Goal: Information Seeking & Learning: Learn about a topic

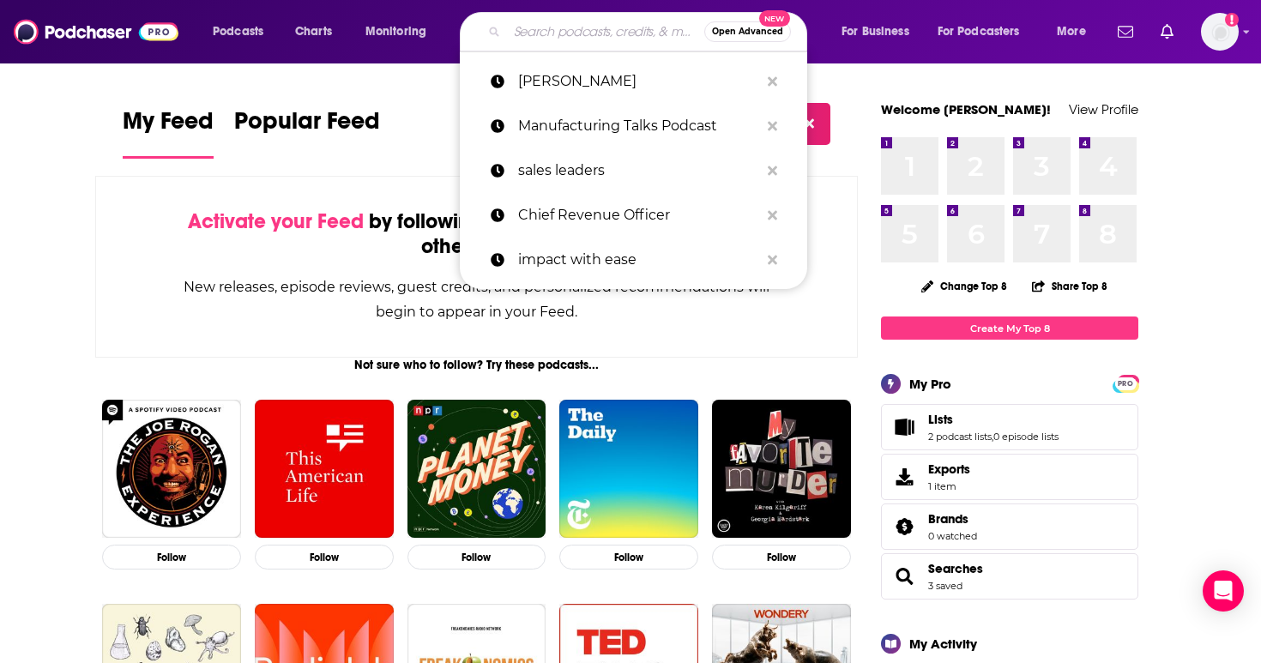
click at [545, 38] on input "Search podcasts, credits, & more..." at bounding box center [605, 31] width 197 height 27
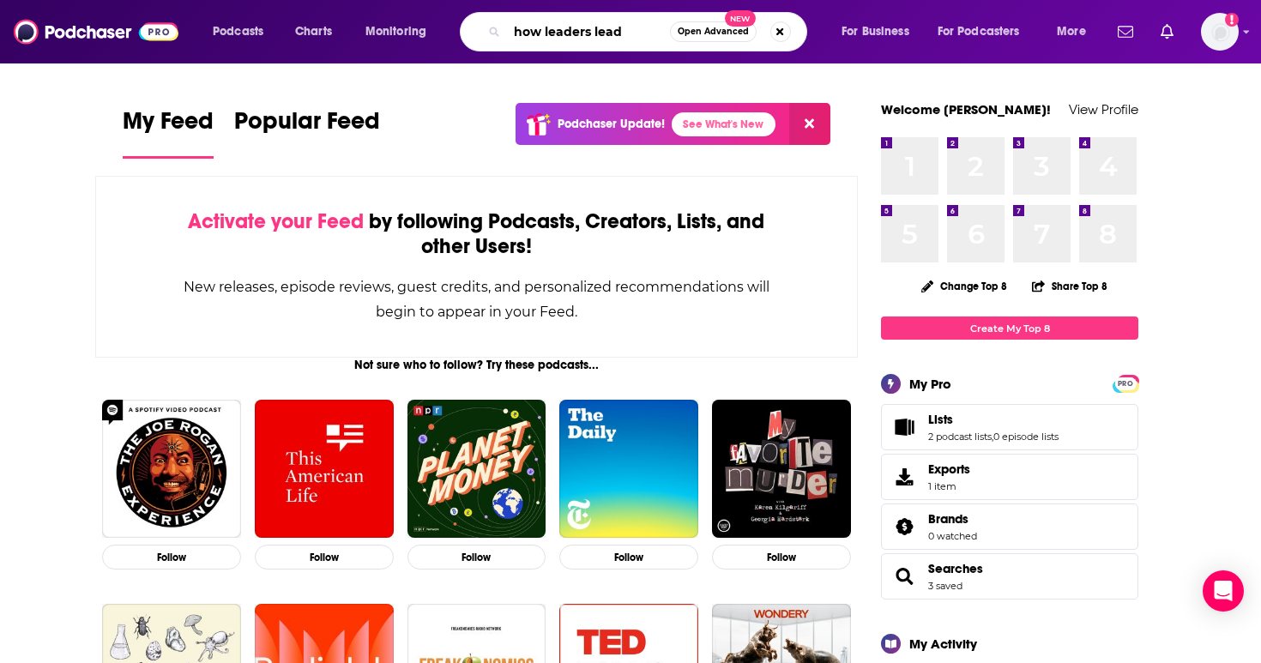
type input "how leaders lead"
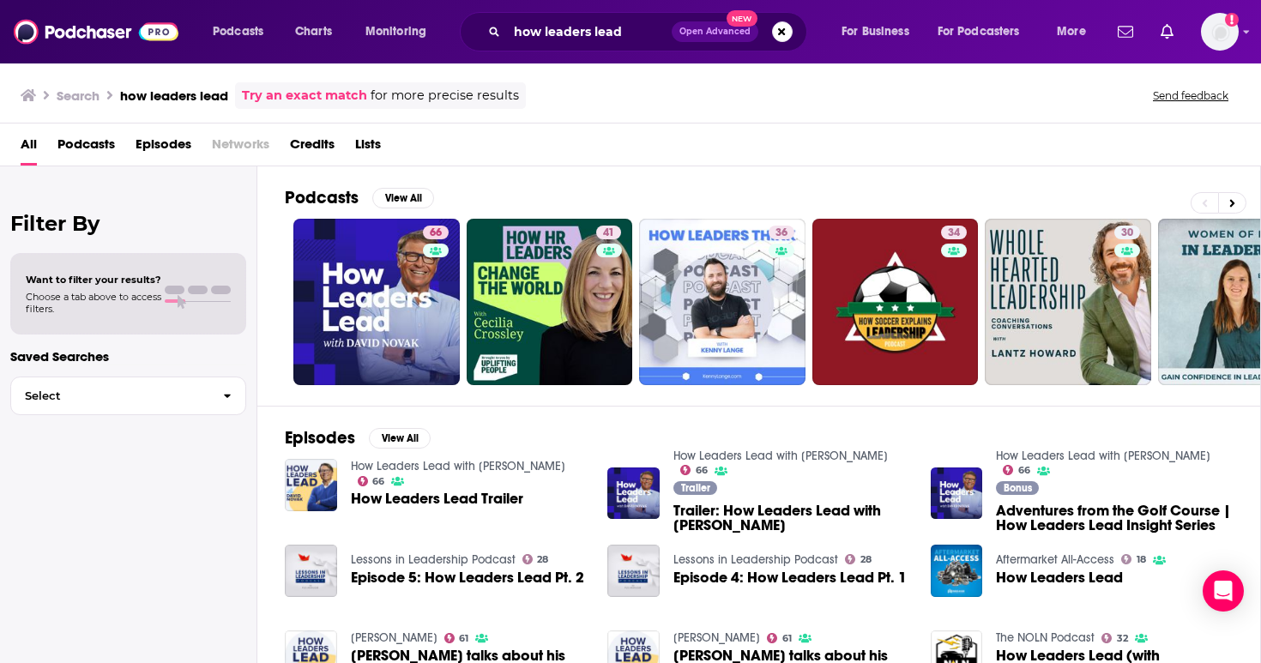
click at [410, 479] on span "How Leaders Lead with David Novak 66" at bounding box center [469, 473] width 237 height 29
click at [414, 493] on span "How Leaders Lead Trailer" at bounding box center [437, 498] width 172 height 15
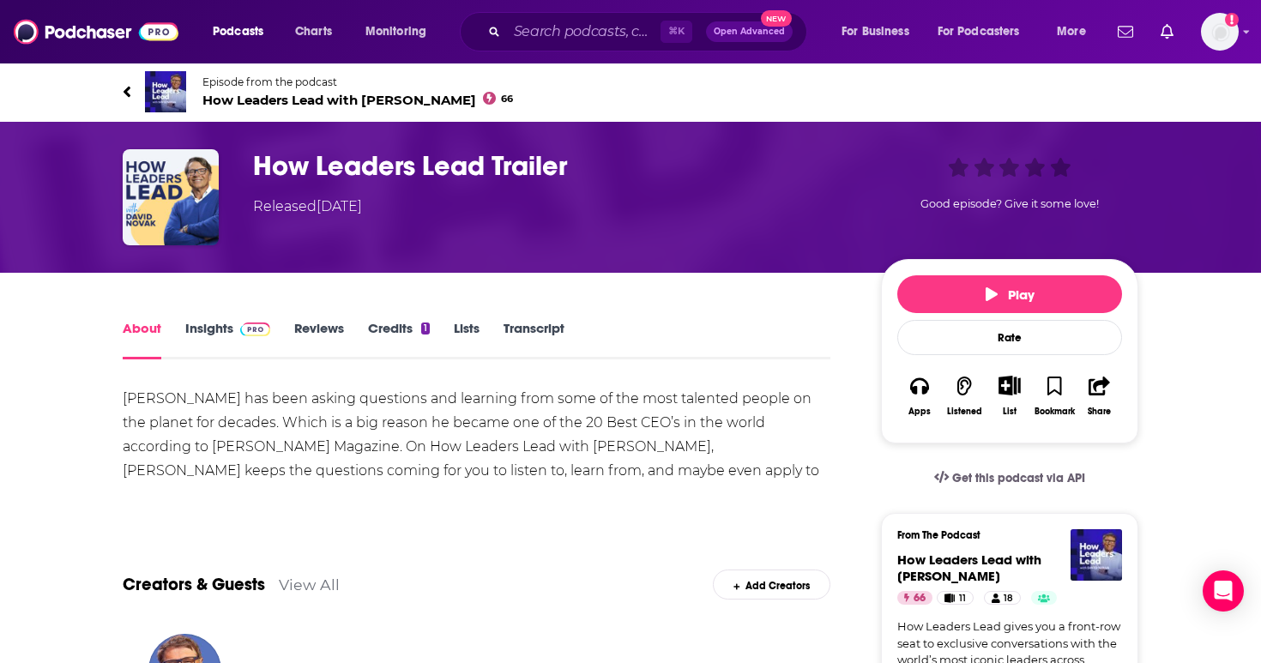
click at [196, 333] on link "Insights" at bounding box center [227, 339] width 85 height 39
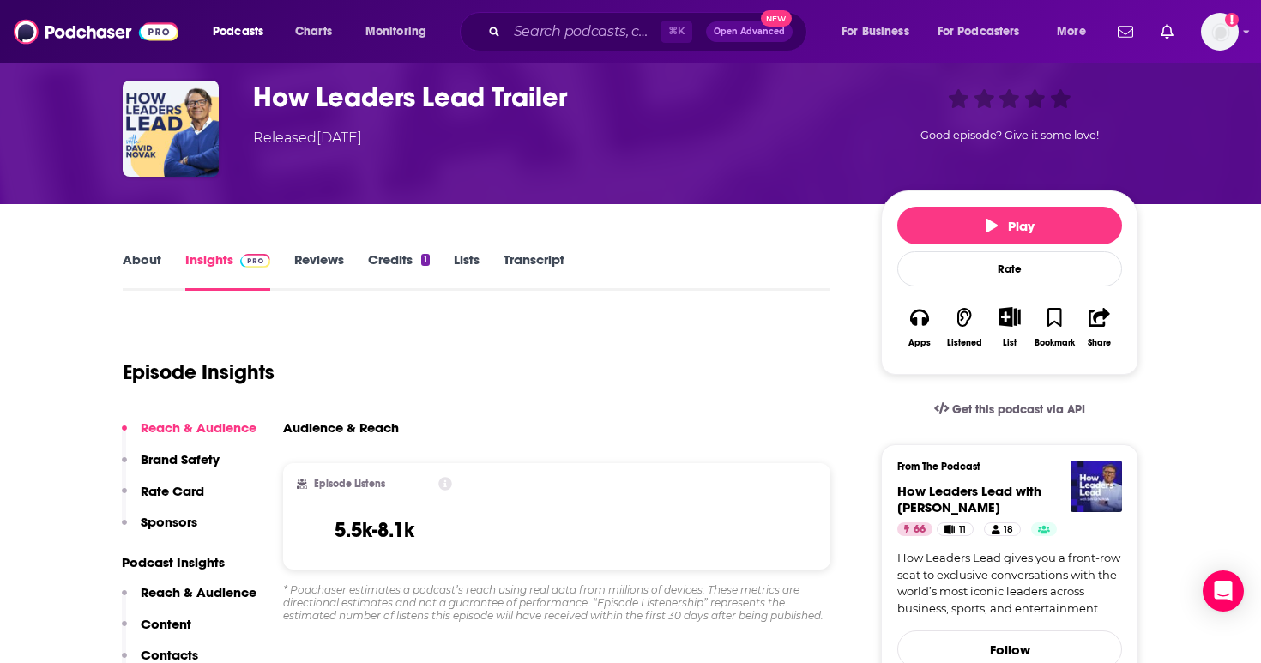
scroll to position [124, 0]
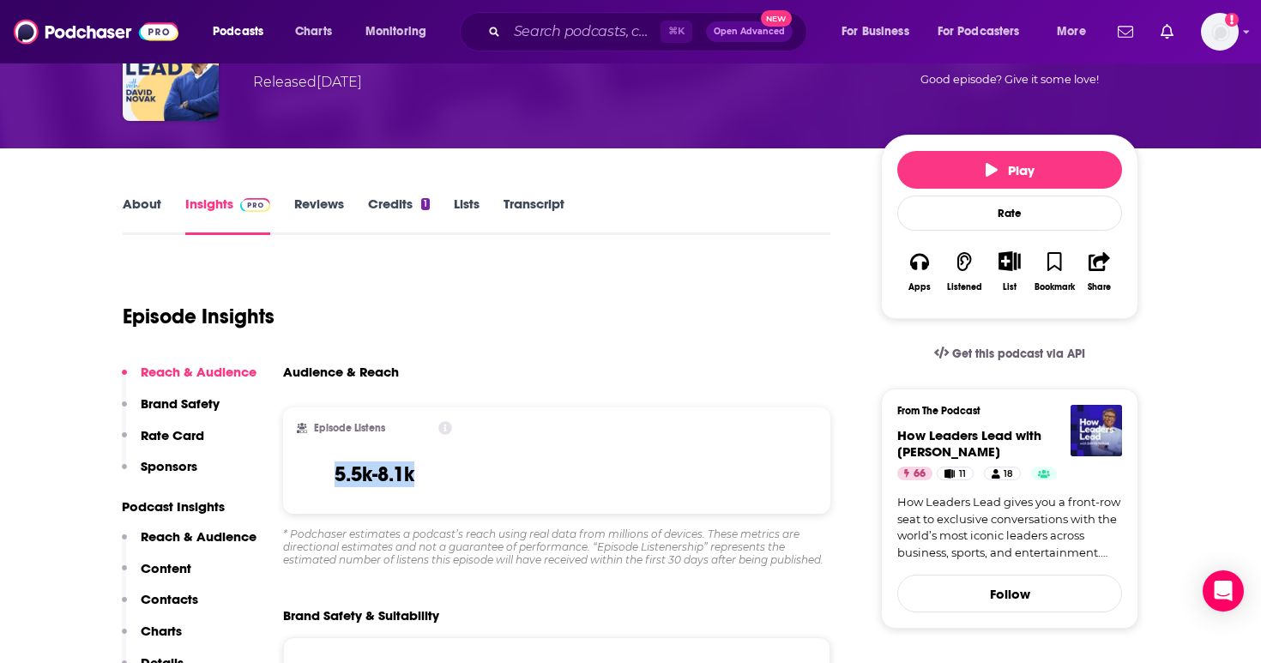
drag, startPoint x: 444, startPoint y: 480, endPoint x: 322, endPoint y: 479, distance: 121.8
click at [322, 479] on div "Episode Listens 5.5k-8.1k" at bounding box center [374, 460] width 155 height 79
copy h3 "5.5k-8.1k"
click at [547, 41] on input "Search podcasts, credits, & more..." at bounding box center [584, 31] width 154 height 27
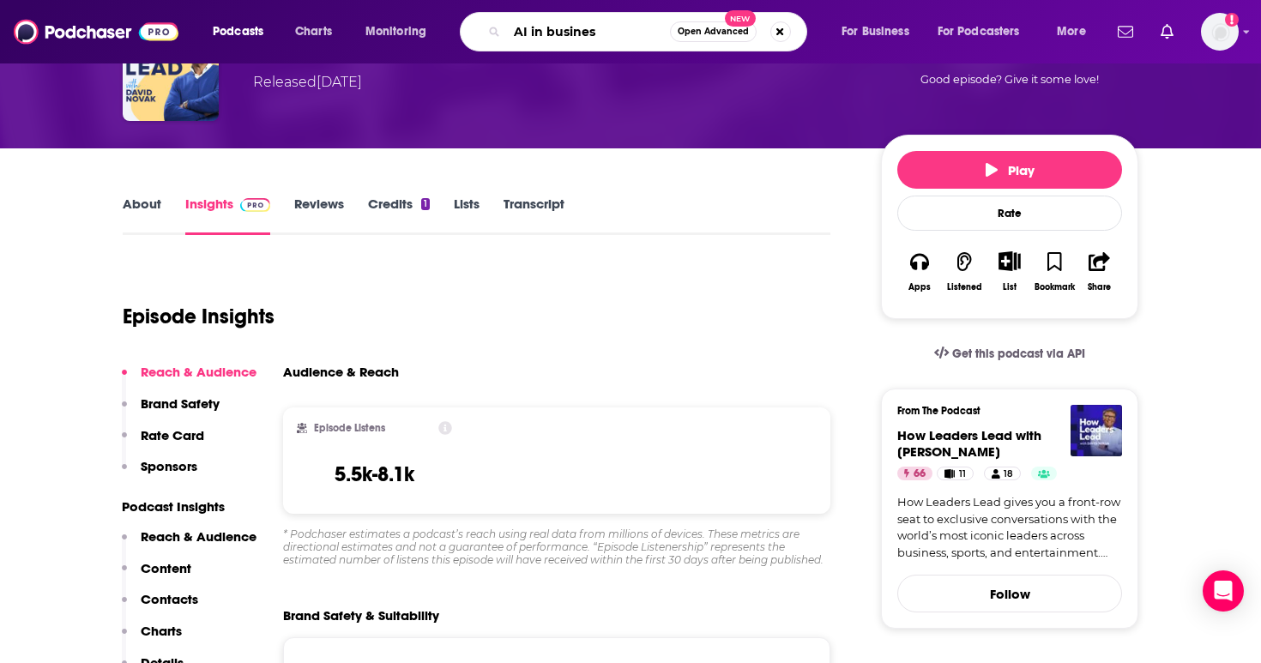
type input "AI in business"
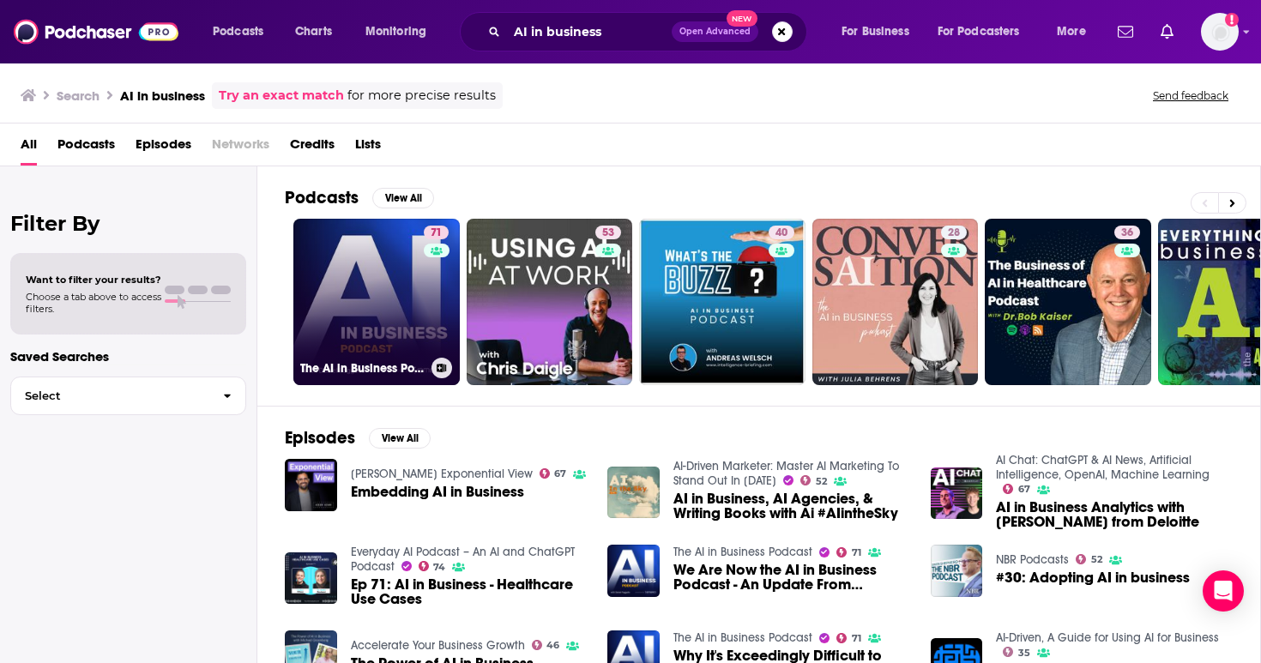
click at [428, 298] on div "71" at bounding box center [438, 292] width 29 height 132
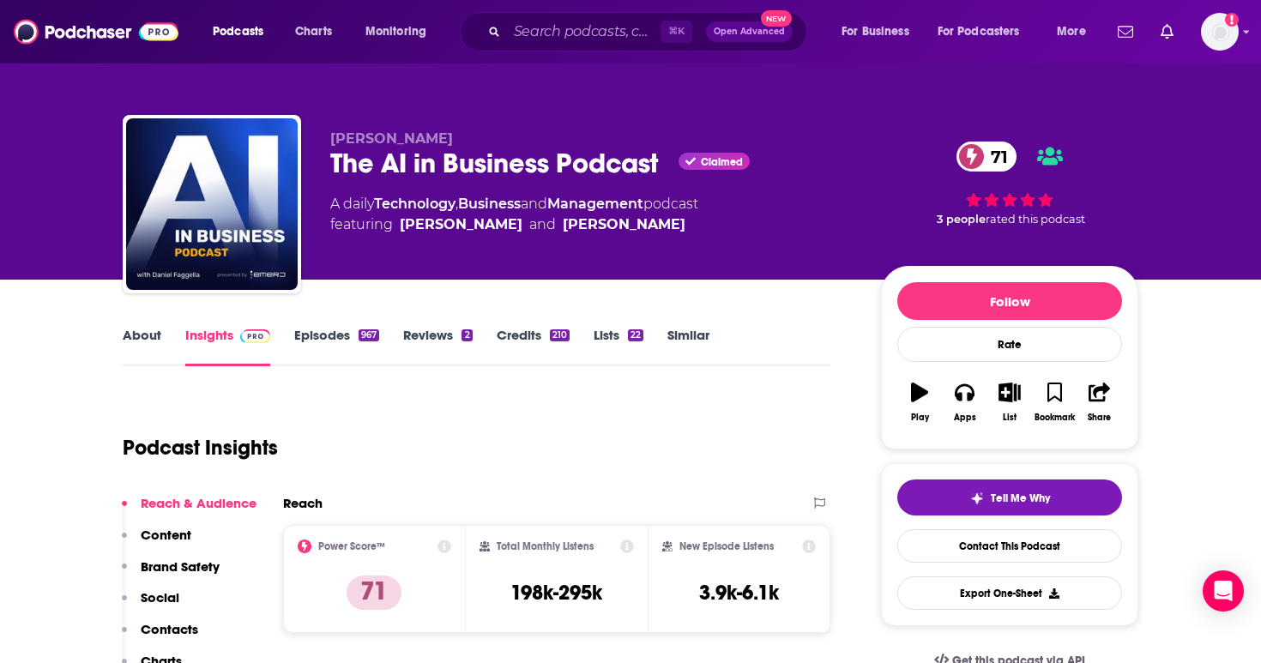
click at [315, 338] on link "Episodes 967" at bounding box center [336, 346] width 85 height 39
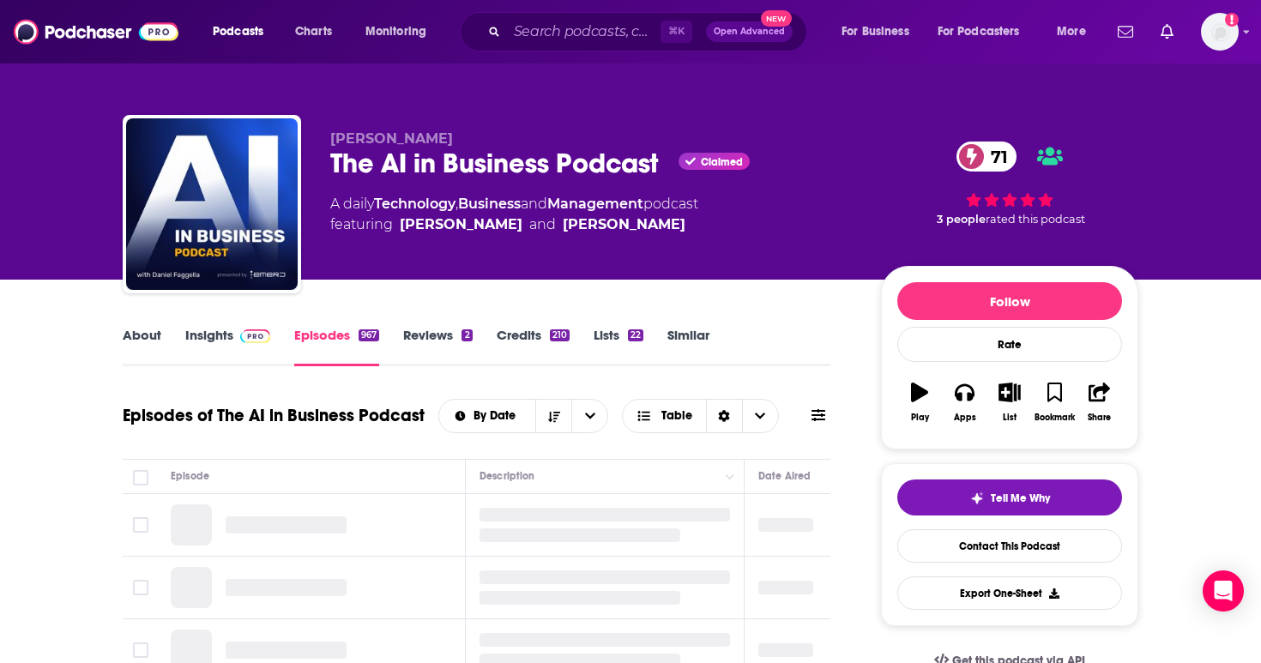
click at [210, 342] on link "Insights" at bounding box center [227, 346] width 85 height 39
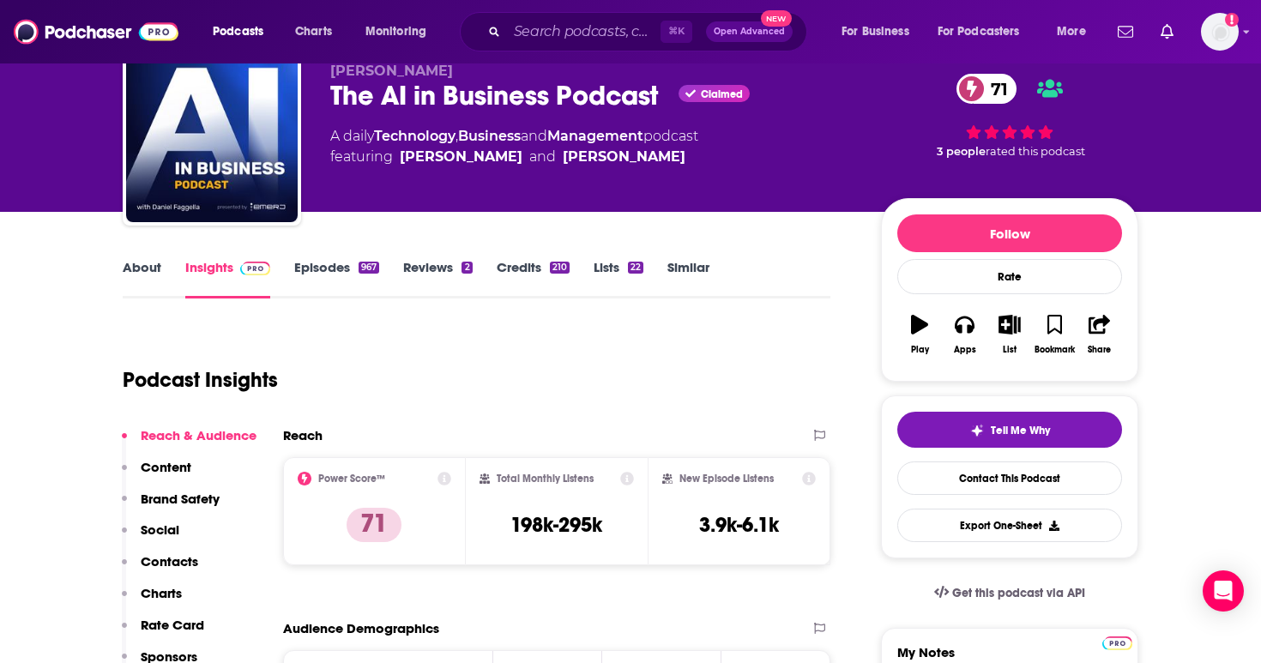
scroll to position [69, 0]
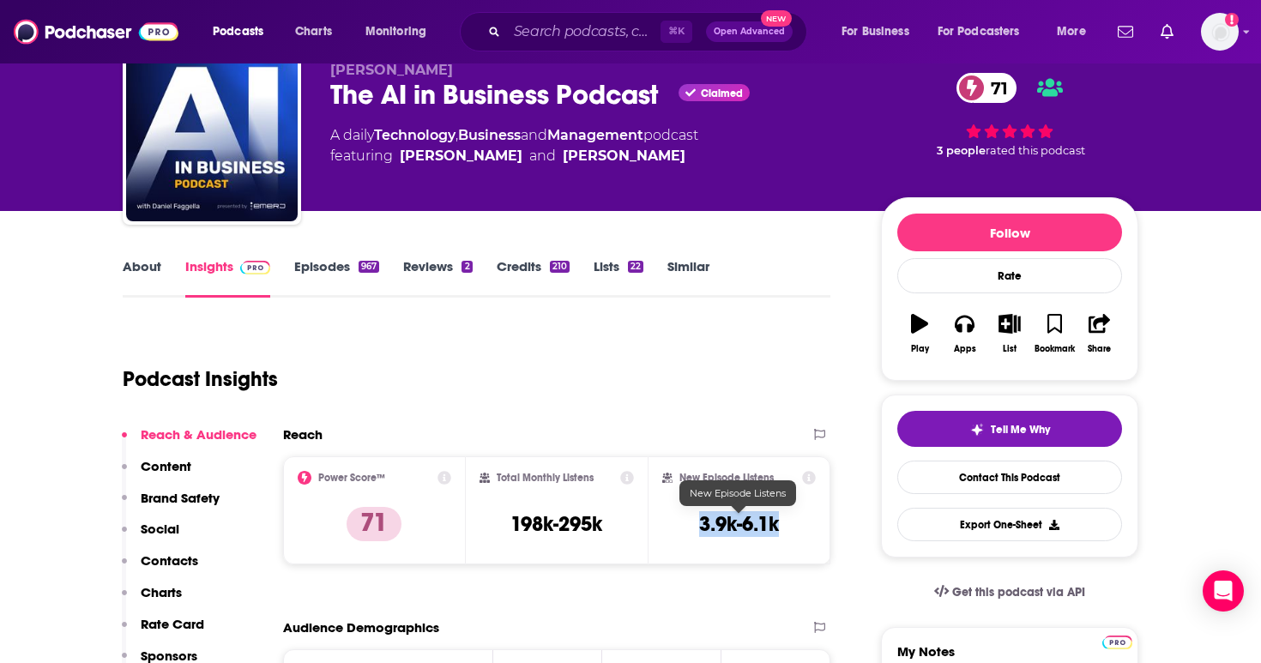
drag, startPoint x: 800, startPoint y: 520, endPoint x: 698, endPoint y: 521, distance: 102.1
click at [698, 521] on div "New Episode Listens 3.9k-6.1k" at bounding box center [739, 510] width 154 height 79
copy h3 "3.9k-6.1k"
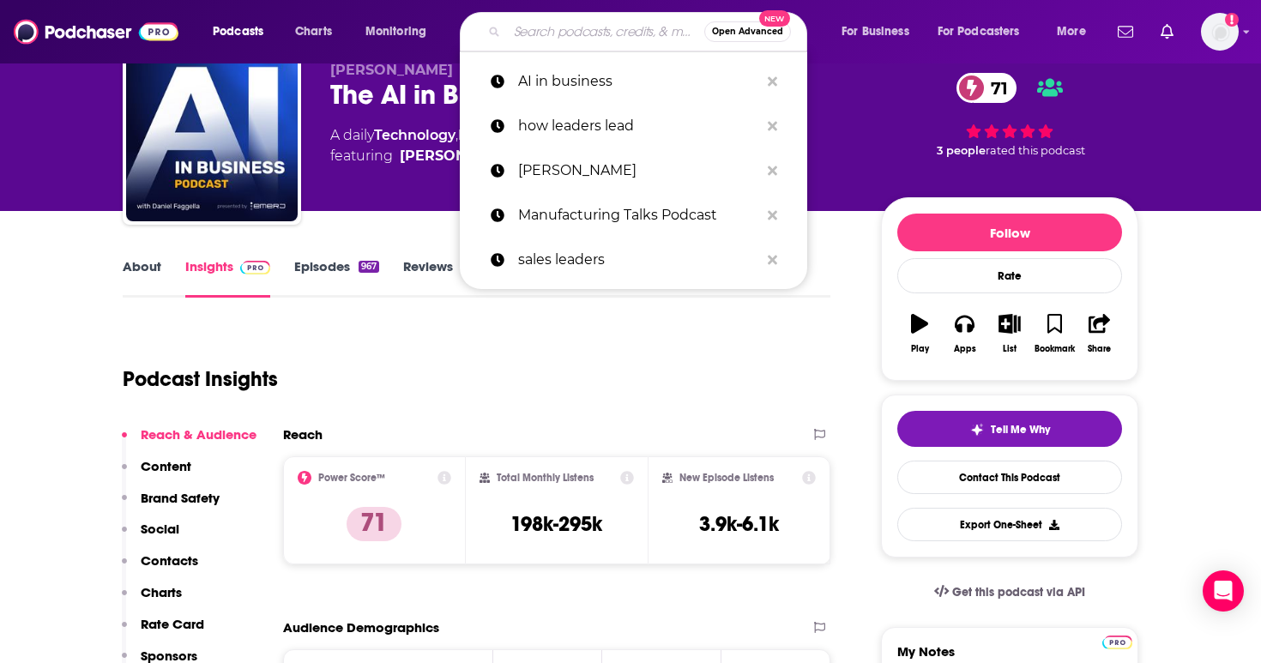
click at [567, 33] on input "Search podcasts, credits, & more..." at bounding box center [605, 31] width 197 height 27
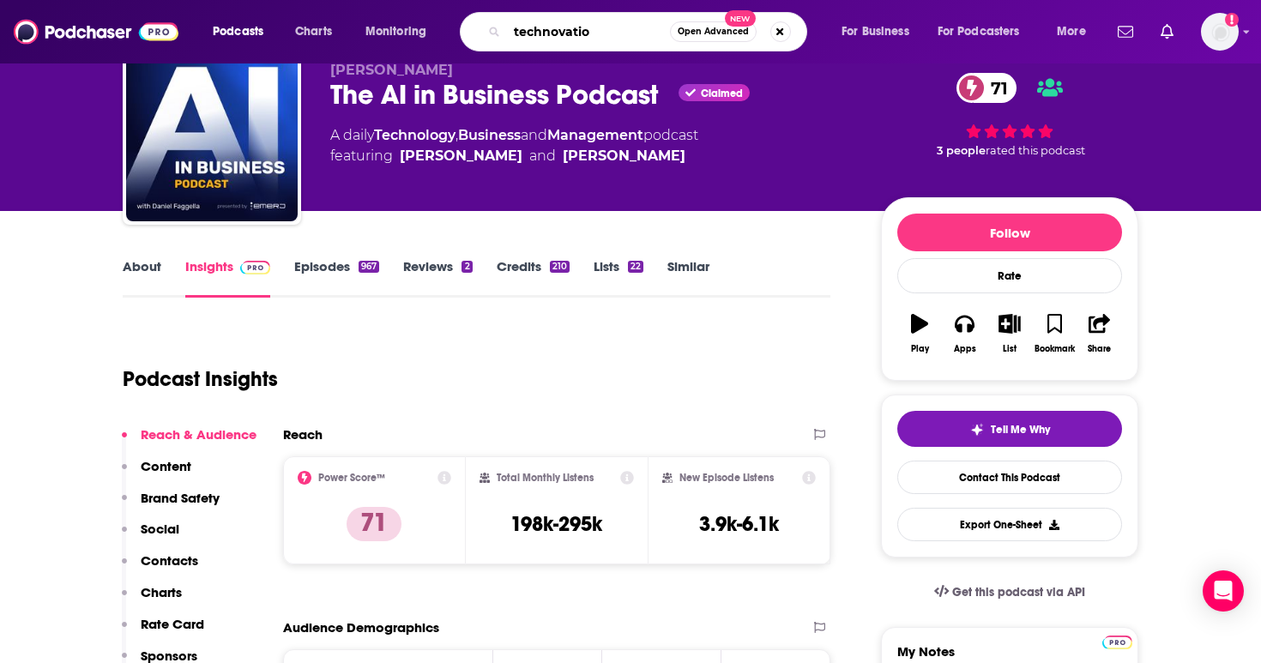
type input "technovation"
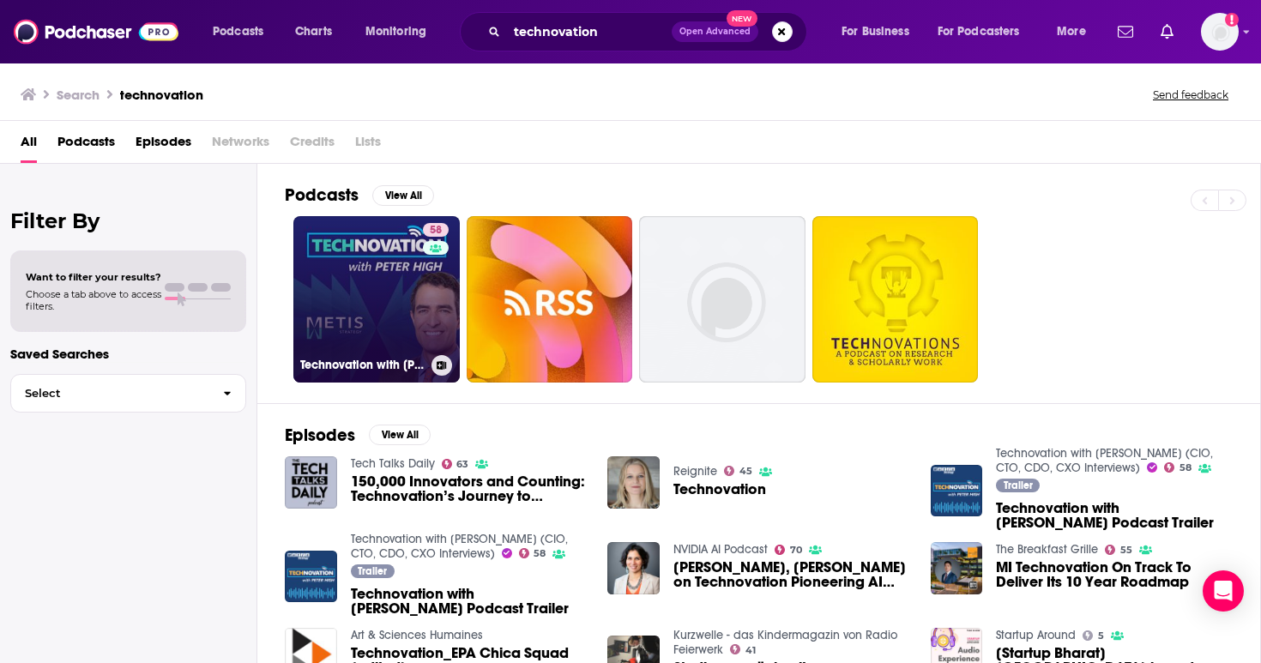
click at [426, 322] on div "58" at bounding box center [438, 289] width 30 height 132
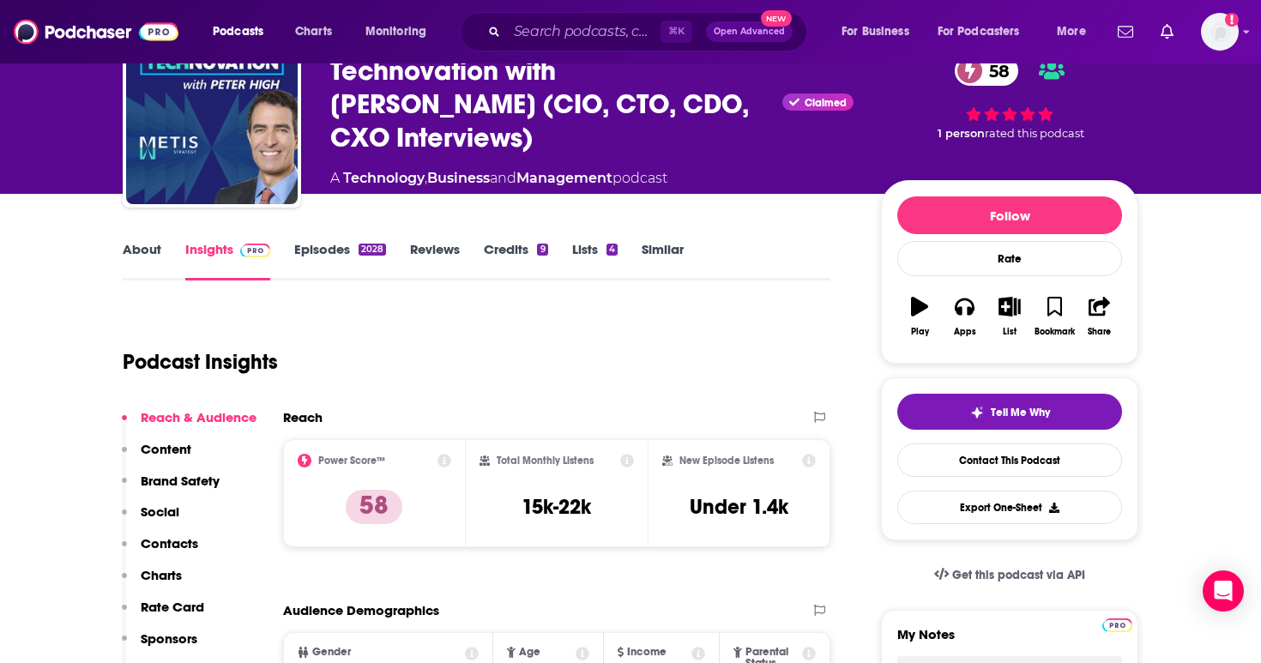
scroll to position [92, 0]
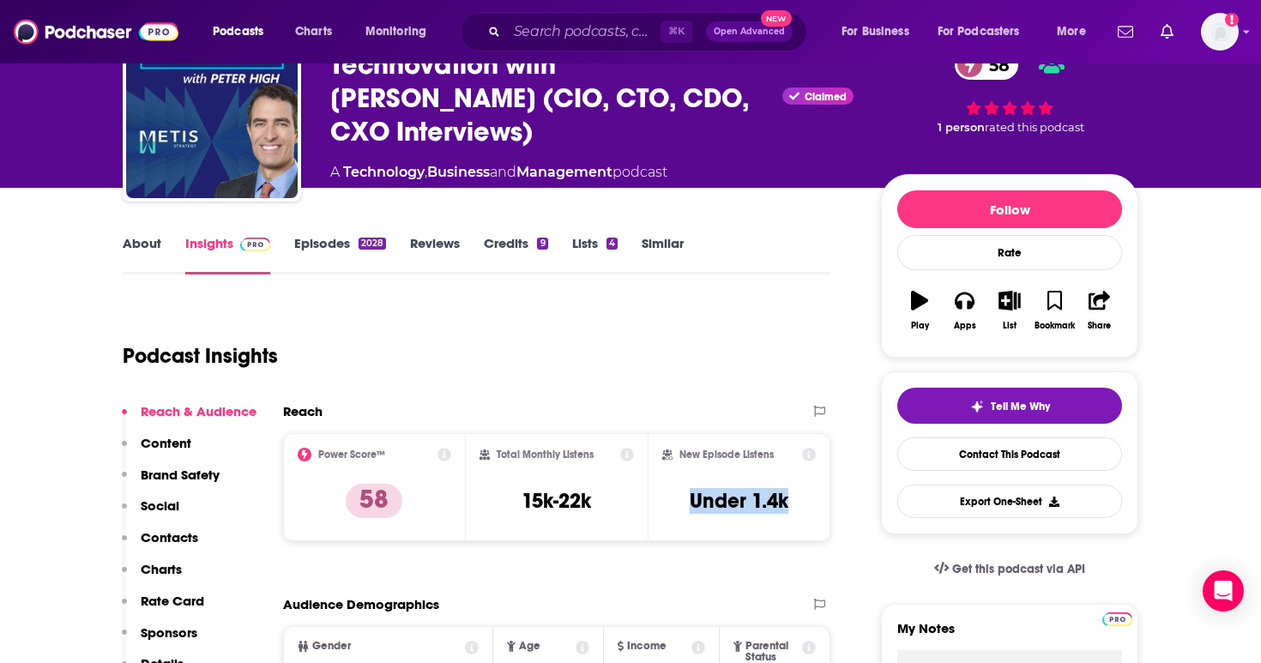
drag, startPoint x: 813, startPoint y: 498, endPoint x: 680, endPoint y: 496, distance: 133.0
click at [680, 497] on div "New Episode Listens Under 1.4k" at bounding box center [739, 487] width 154 height 79
click at [582, 33] on input "Search podcasts, credits, & more..." at bounding box center [584, 31] width 154 height 27
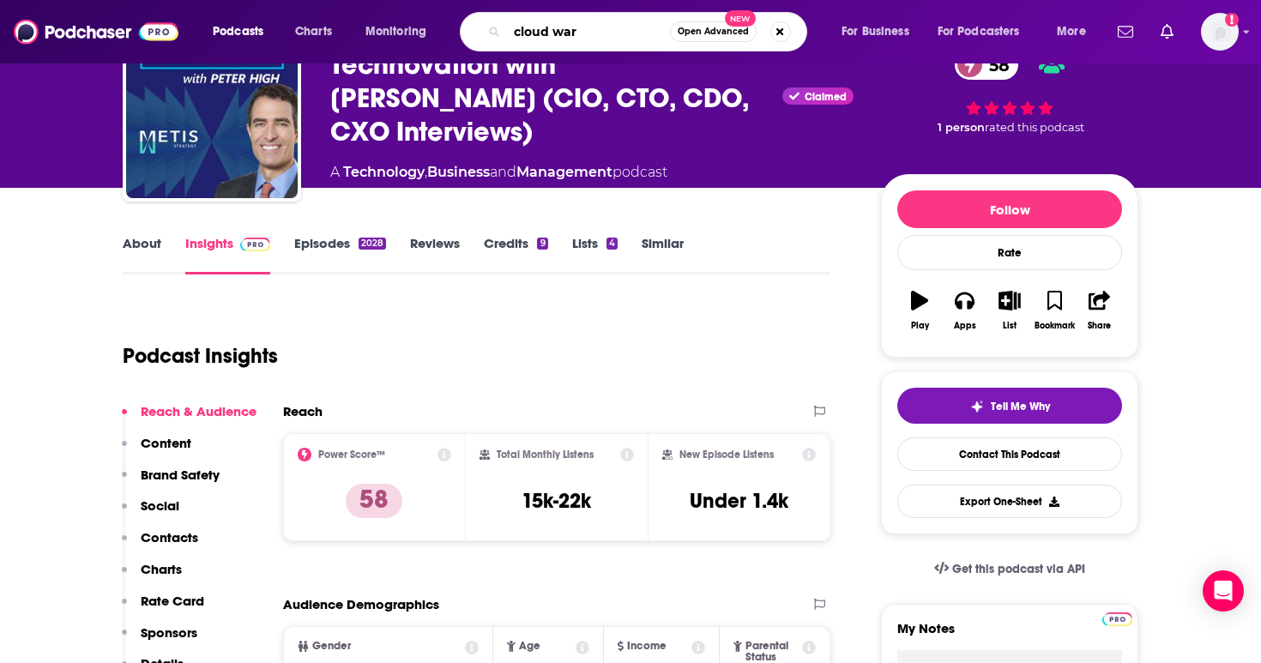
type input "cloud wars"
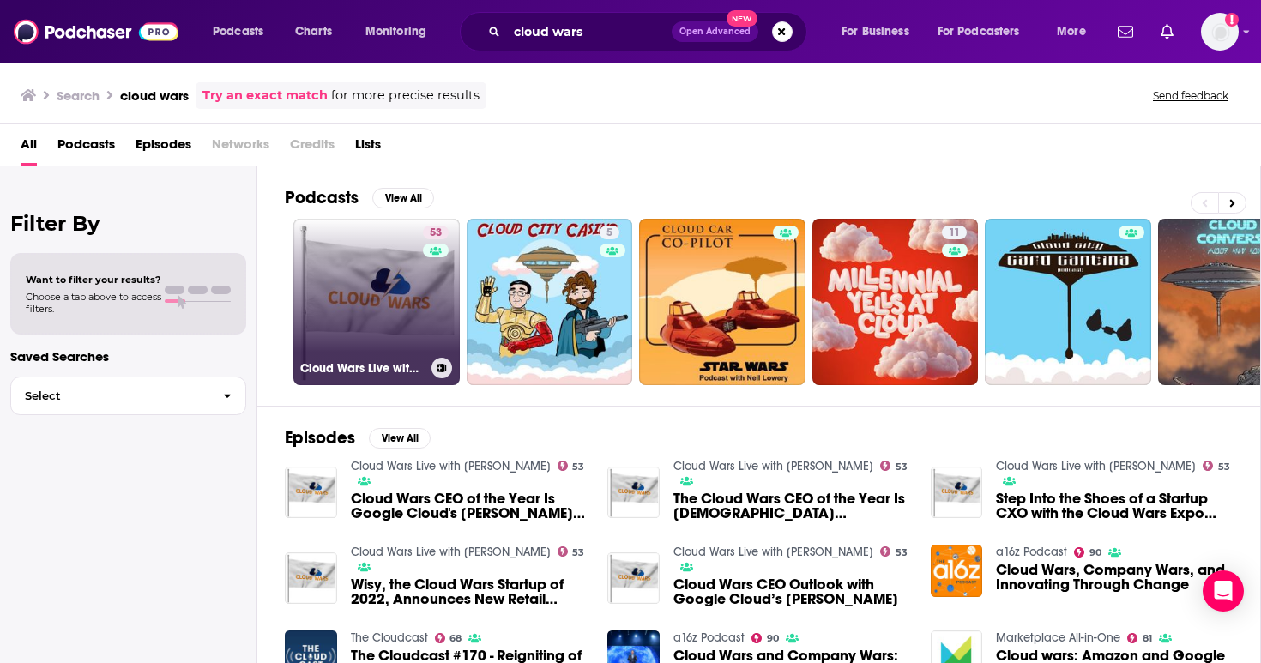
click at [387, 325] on link "53 Cloud Wars Live with Bob Evans" at bounding box center [376, 302] width 166 height 166
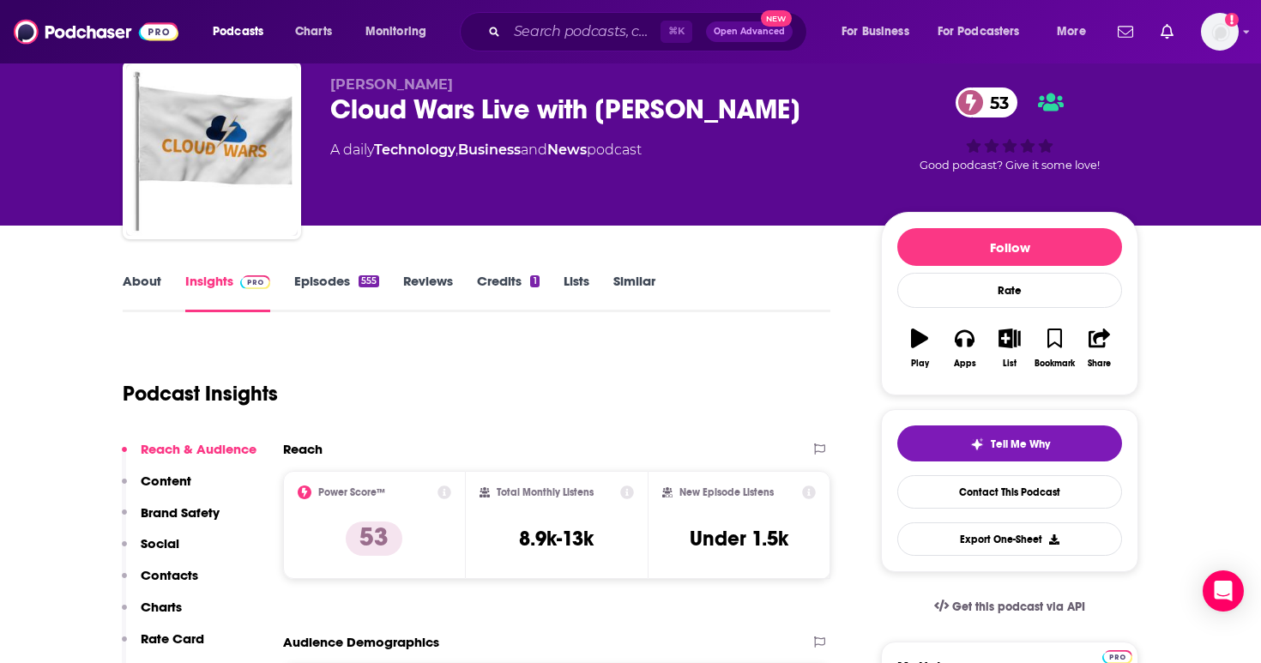
scroll to position [66, 0]
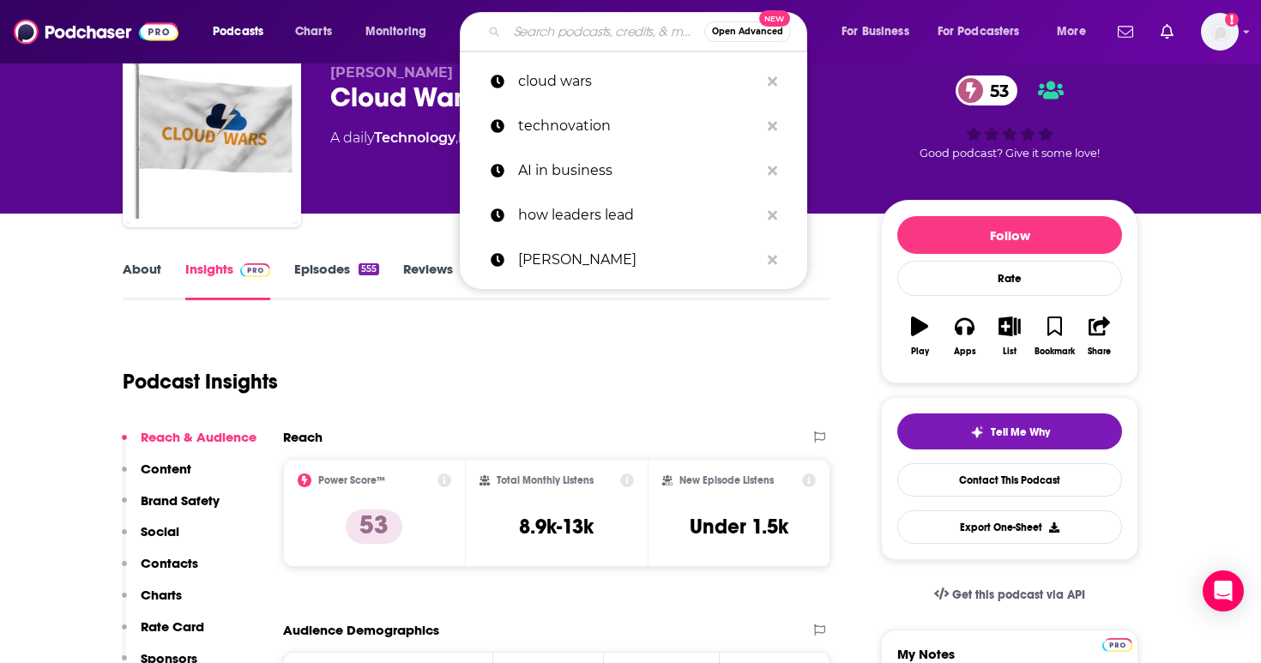
click at [608, 37] on input "Search podcasts, credits, & more..." at bounding box center [605, 31] width 197 height 27
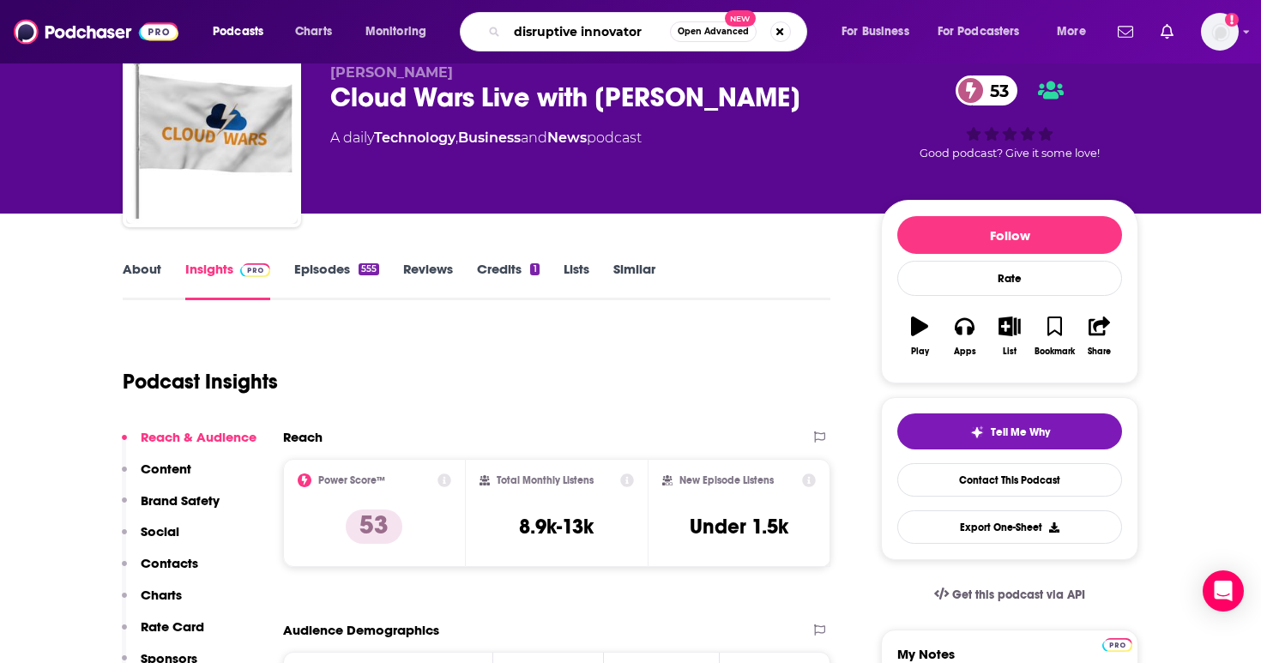
type input "disruptive innovators"
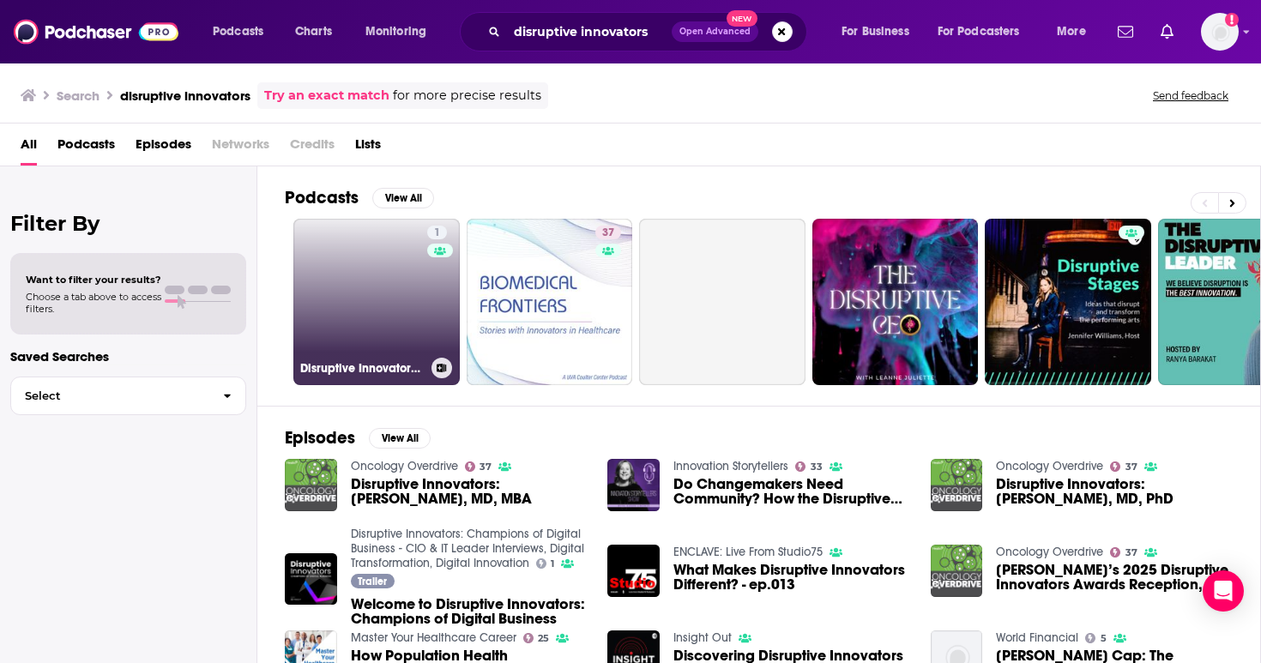
click at [401, 305] on link "1 Disruptive Innovators: Champions of Digital Business - CIO & IT Leader Interv…" at bounding box center [376, 302] width 166 height 166
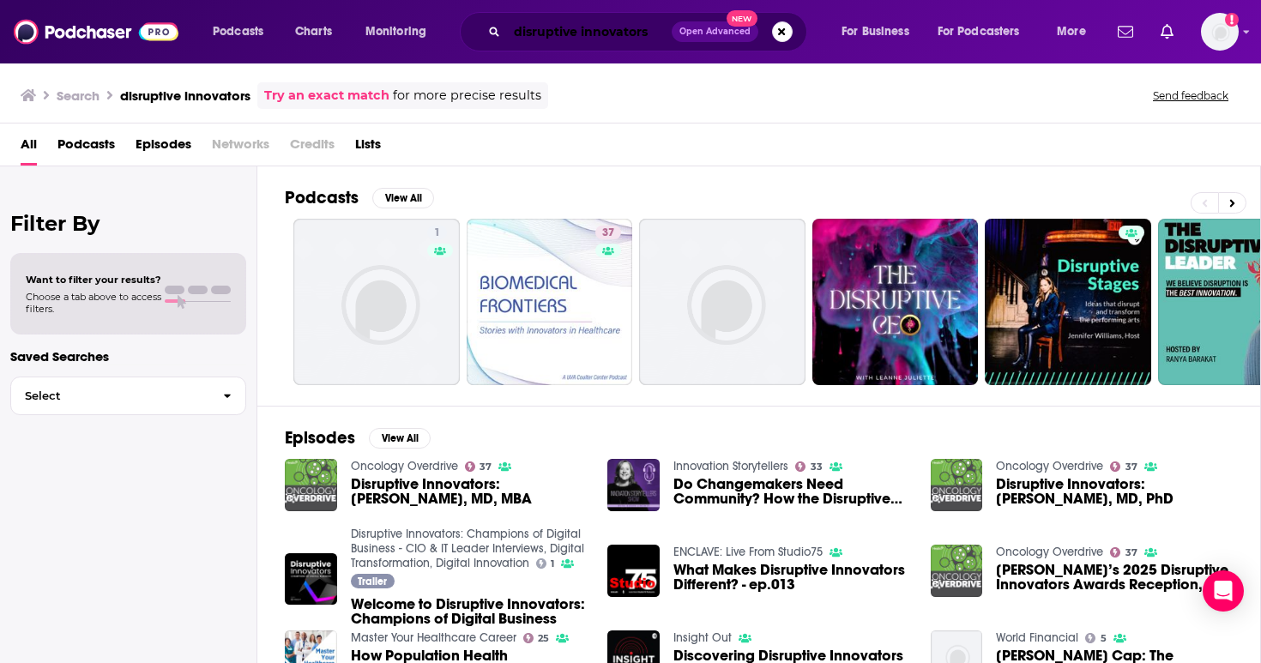
click at [660, 37] on input "disruptive innovators" at bounding box center [589, 31] width 165 height 27
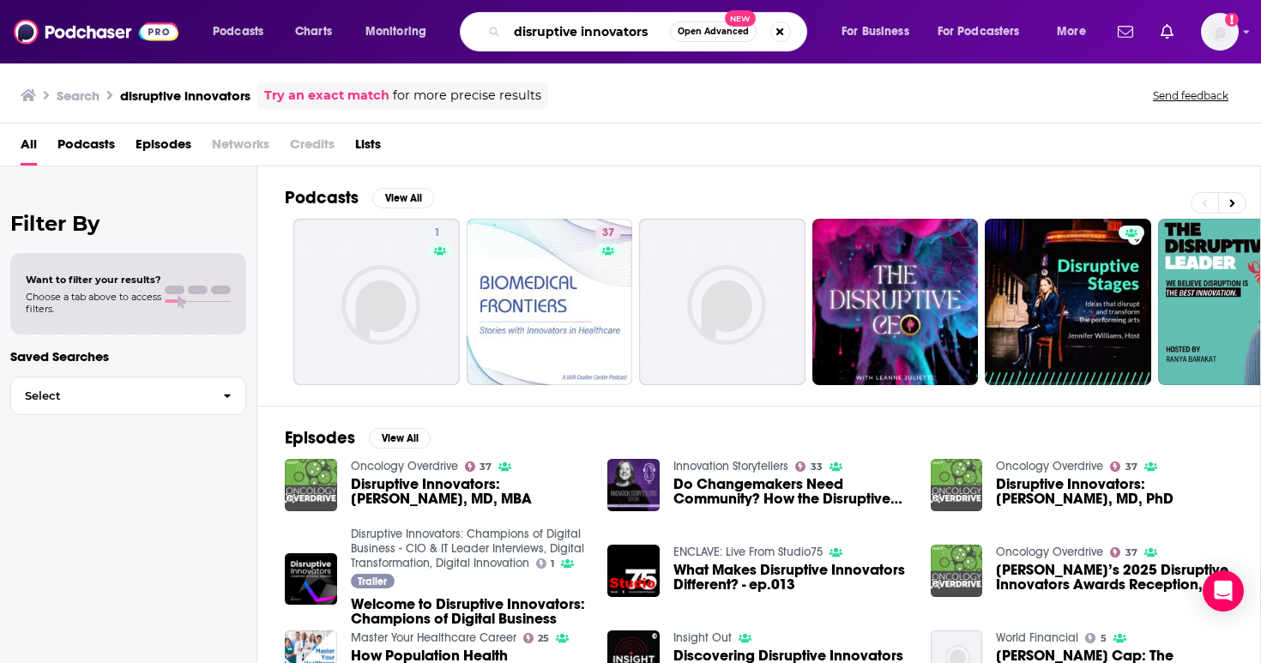
type input "disruptive innovators"
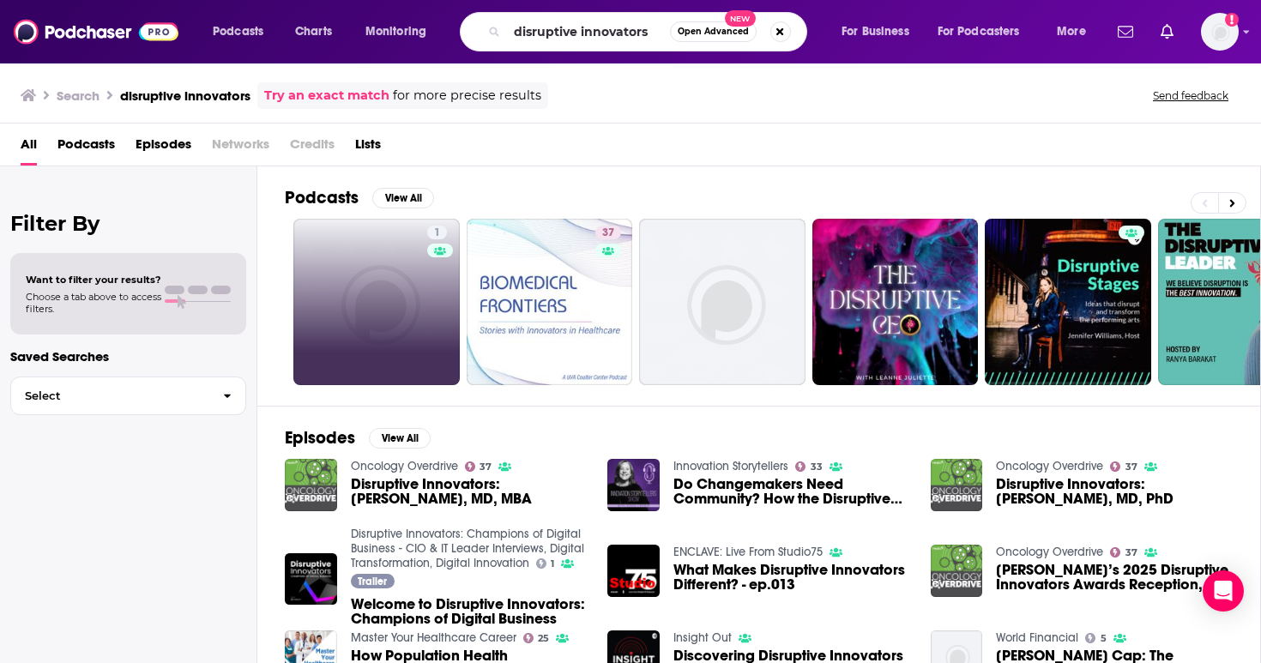
click at [449, 269] on div "1" at bounding box center [440, 302] width 26 height 153
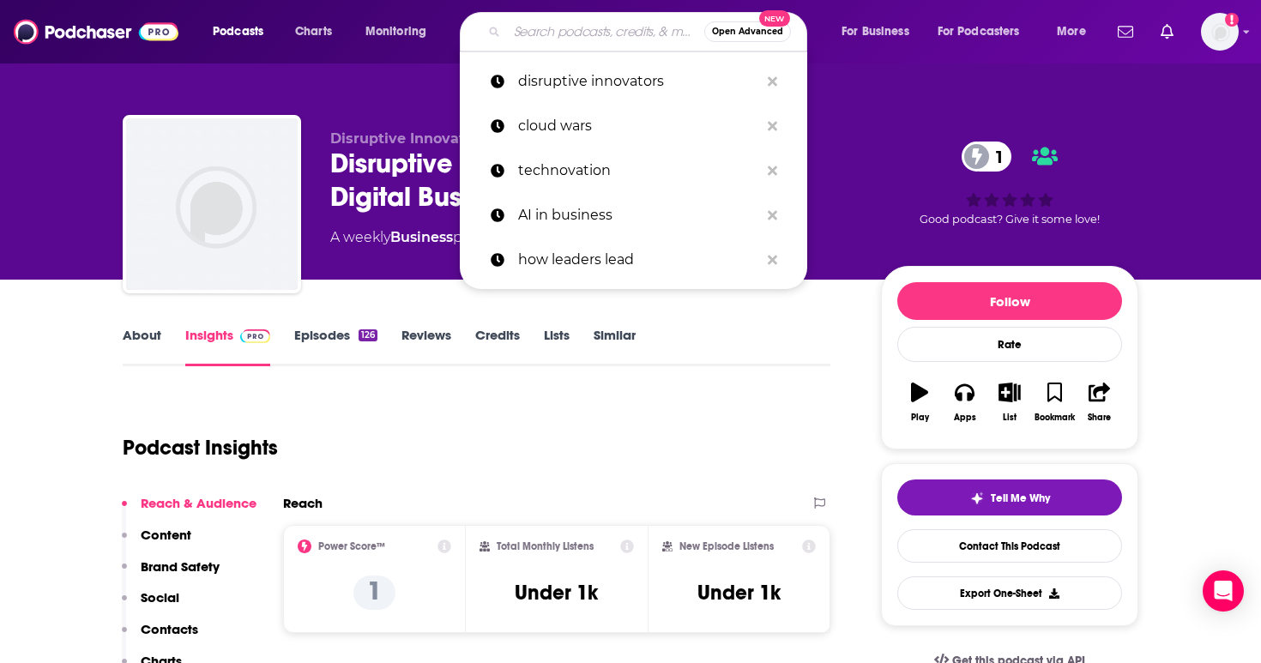
click at [606, 20] on input "Search podcasts, credits, & more..." at bounding box center [605, 31] width 197 height 27
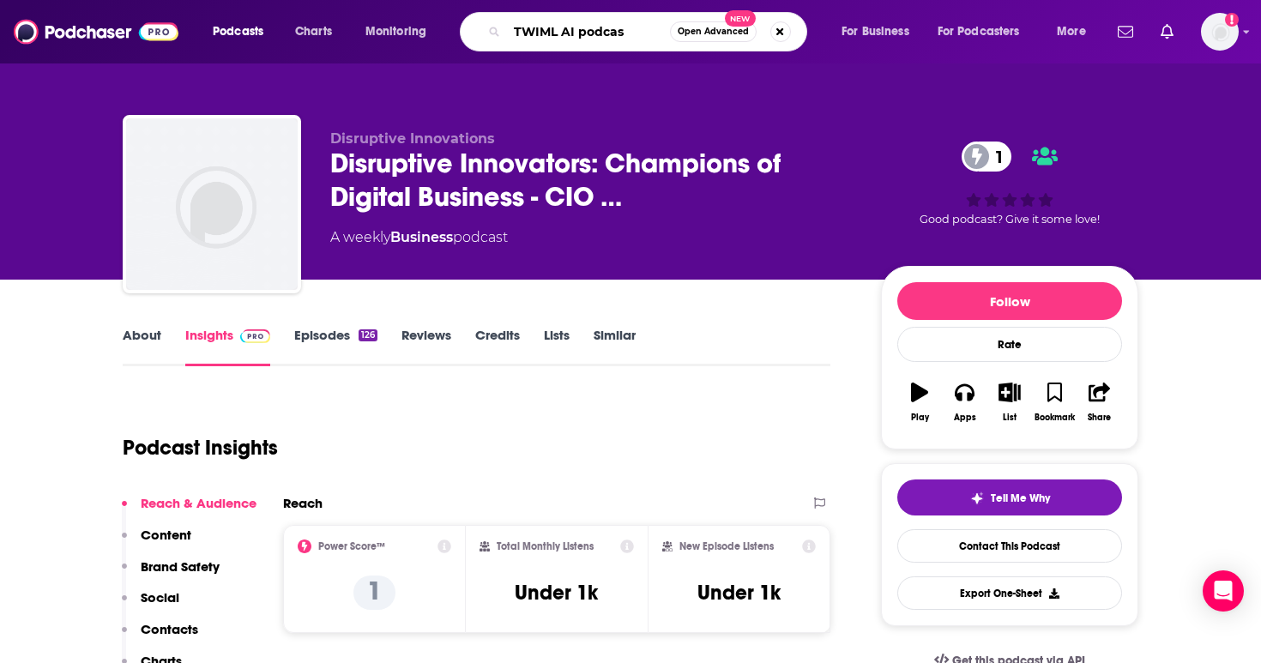
type input "TWIML AI podcast"
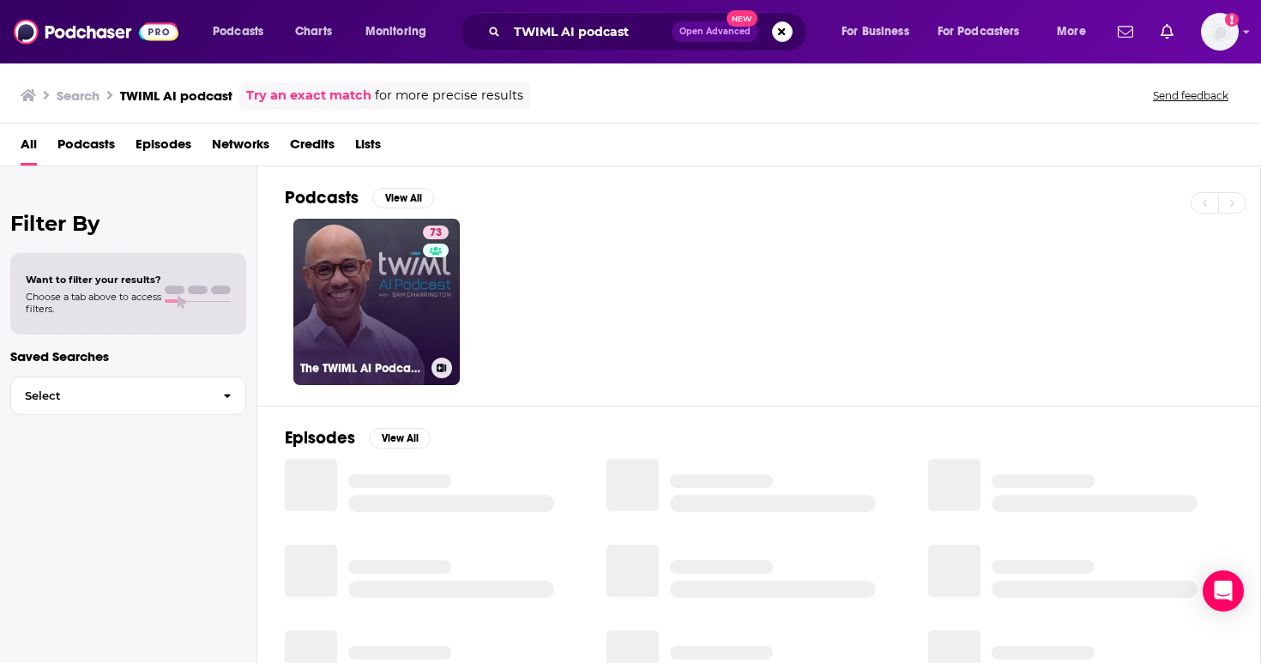
click at [392, 328] on link "73 The TWIML AI Podcast (formerly This Week in Machine Learning & Artificial In…" at bounding box center [376, 302] width 166 height 166
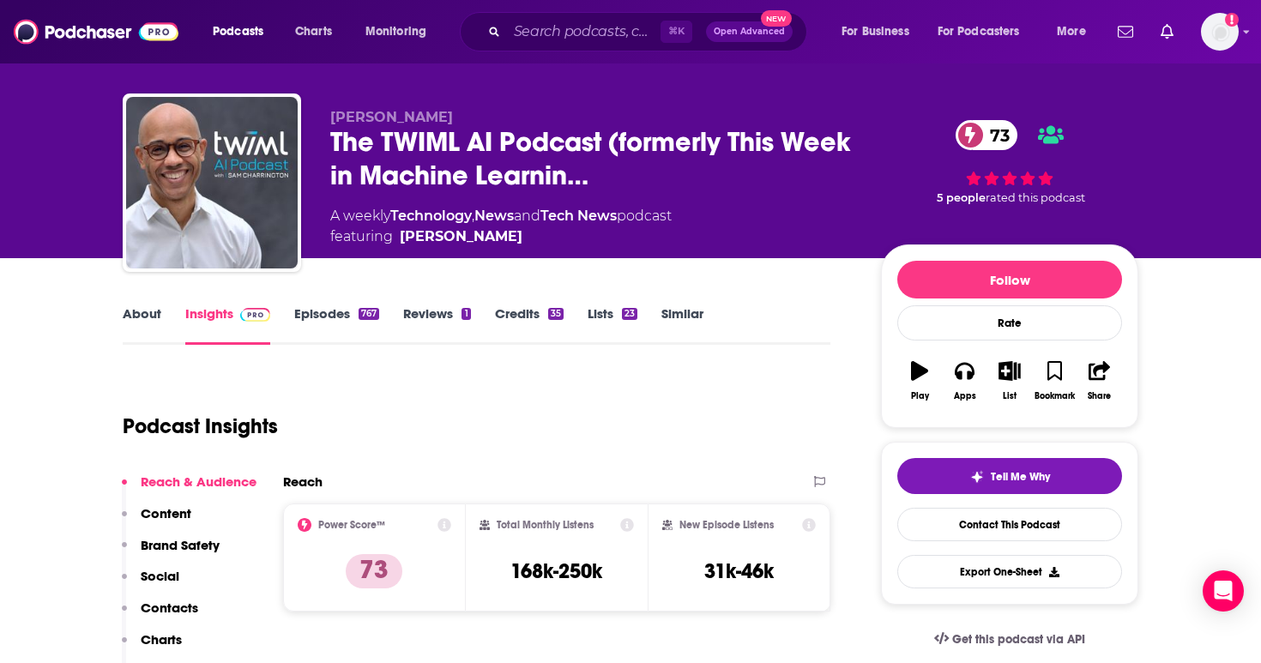
scroll to position [27, 0]
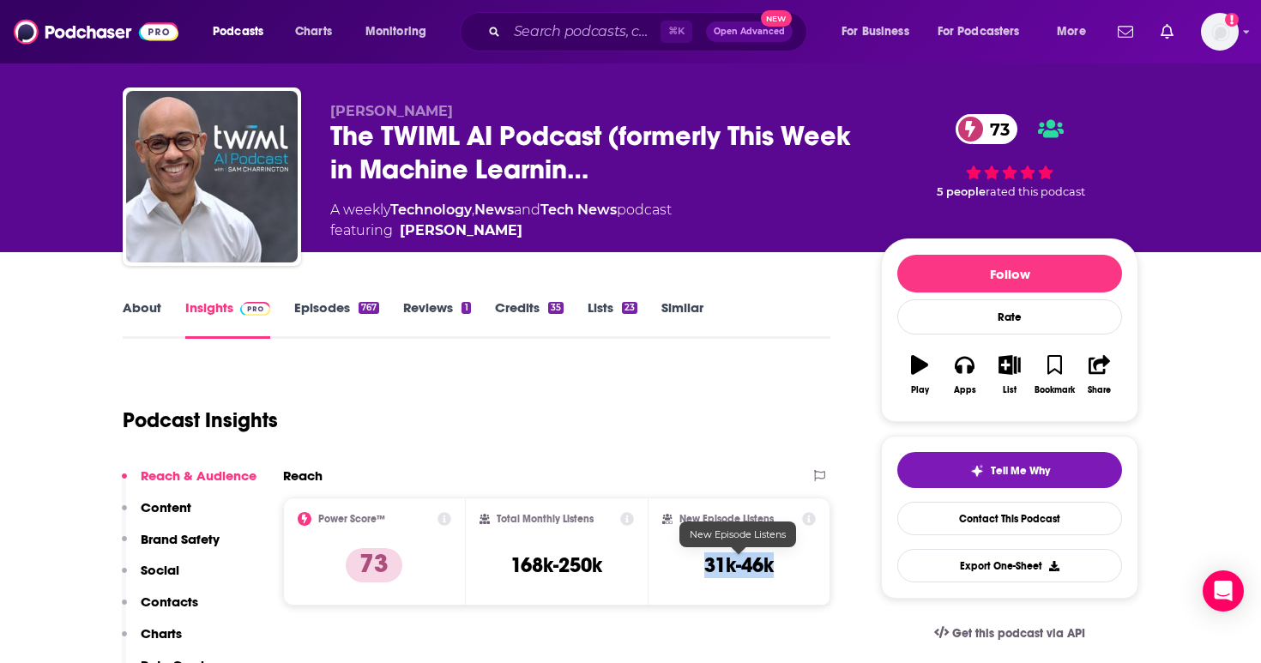
drag, startPoint x: 786, startPoint y: 562, endPoint x: 703, endPoint y: 565, distance: 82.4
click at [703, 565] on div "New Episode Listens 31k-46k" at bounding box center [739, 551] width 154 height 79
copy h3 "31k-46k"
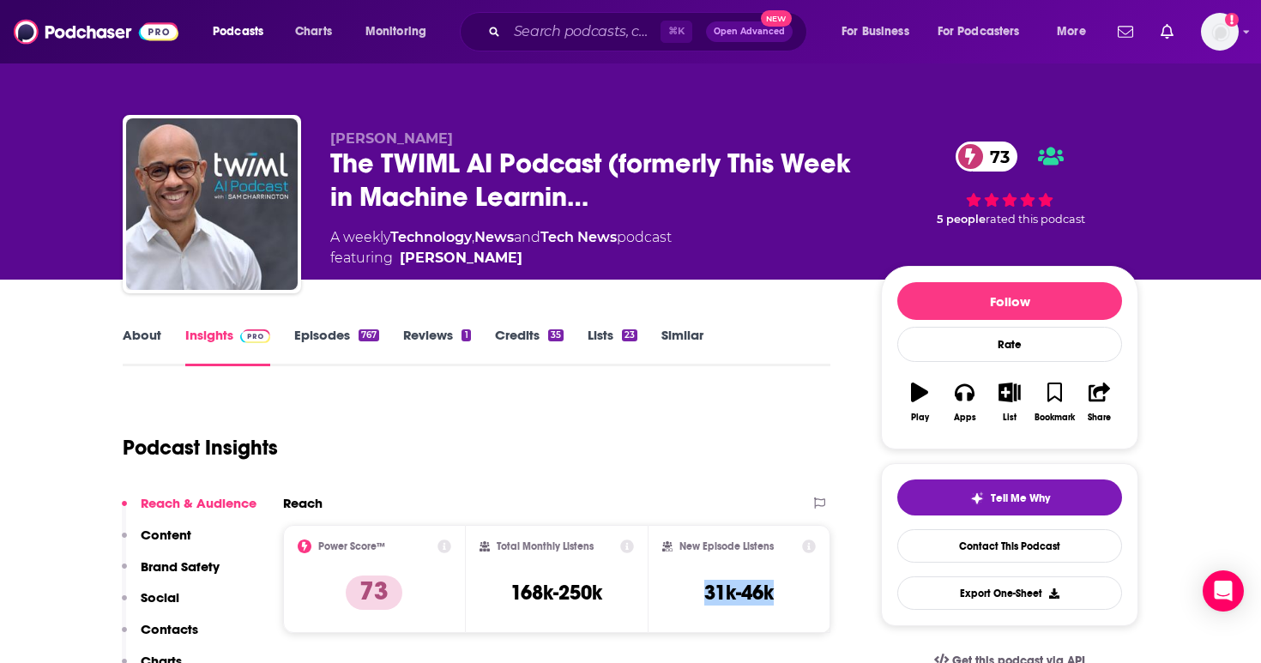
scroll to position [0, 0]
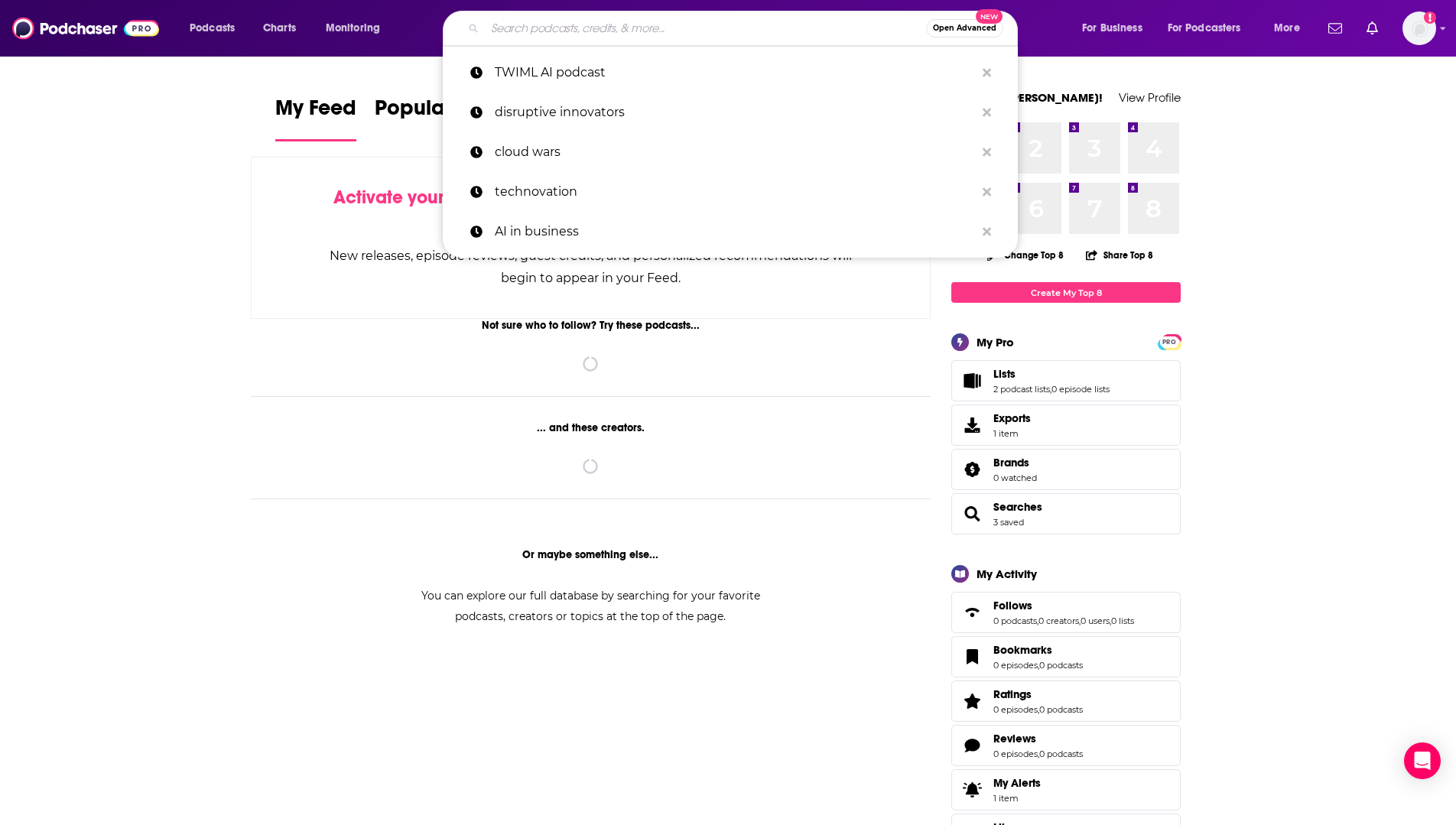
click at [659, 28] on input "Search podcasts, credits, & more..." at bounding box center [705, 28] width 441 height 24
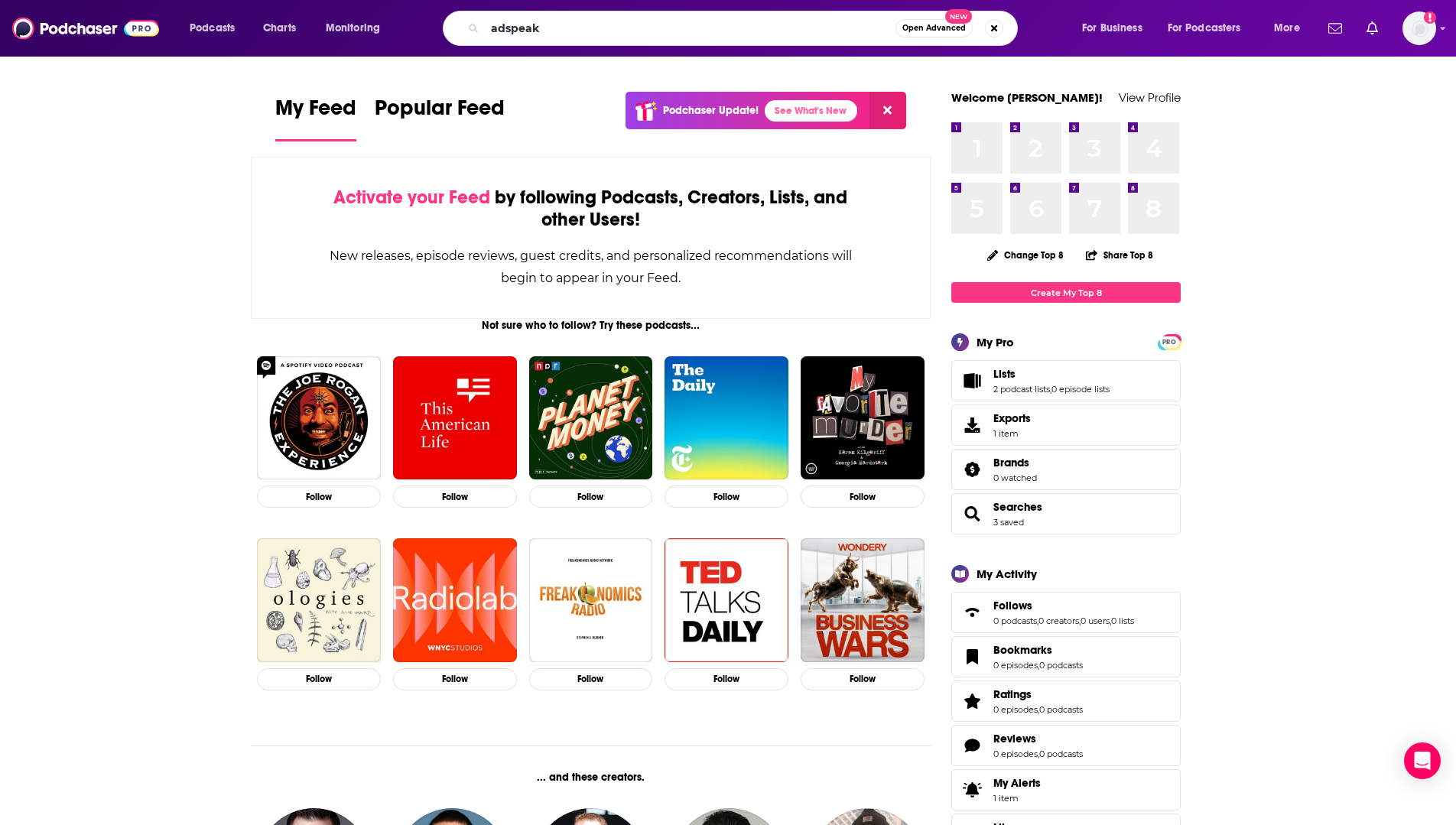
type input "adspeak"
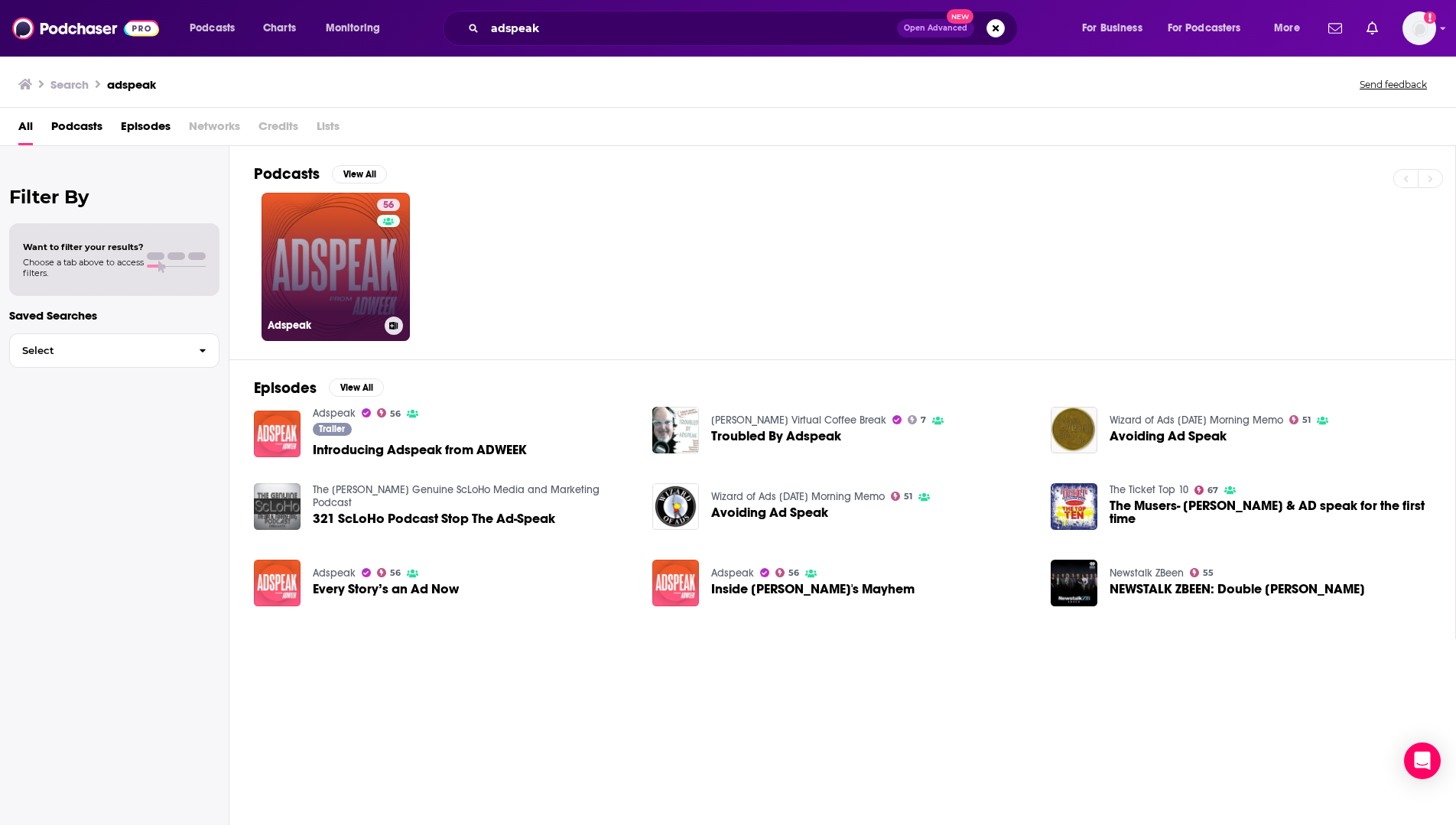
click at [392, 298] on div "56" at bounding box center [391, 258] width 27 height 118
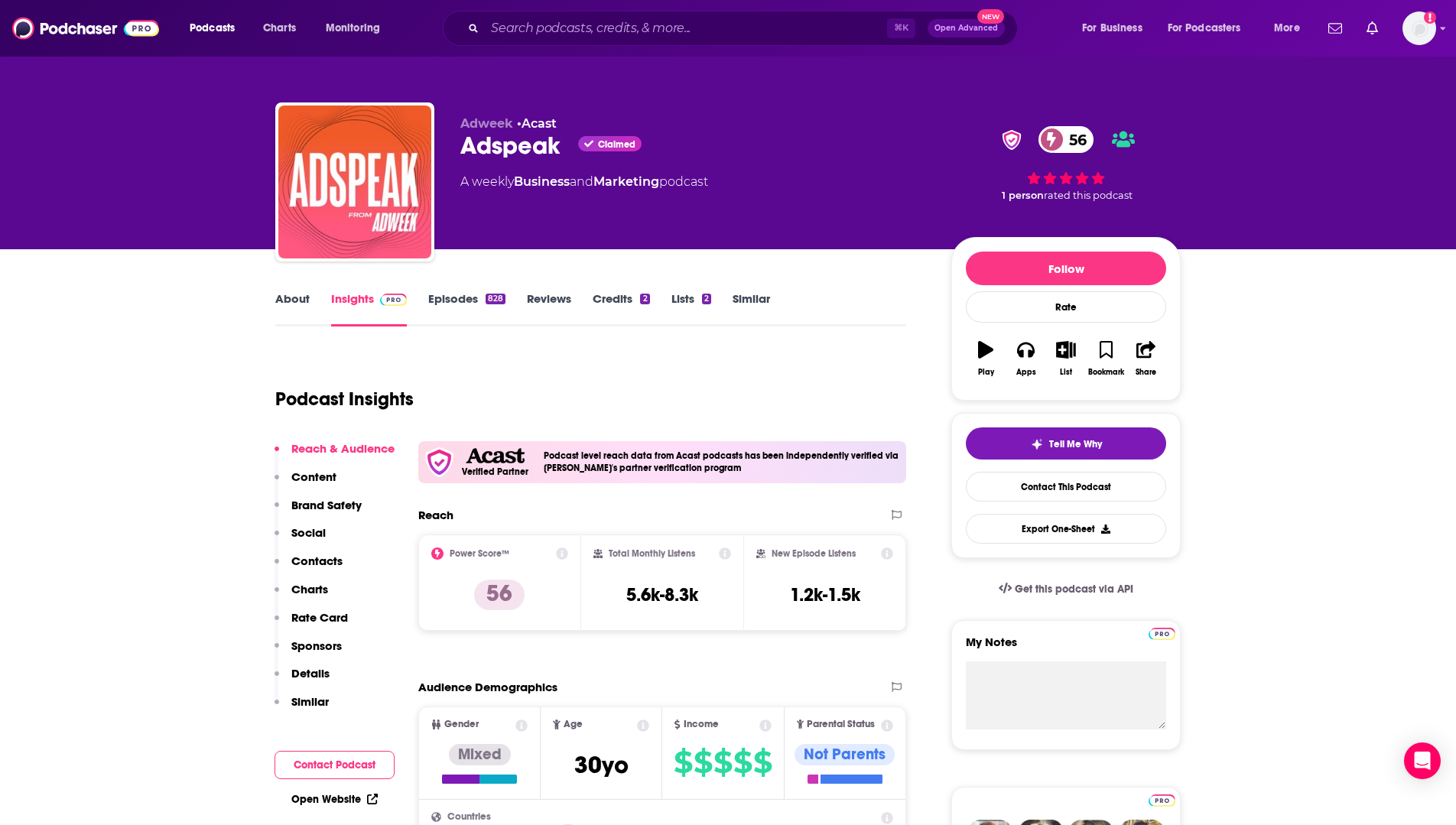
click at [432, 298] on link "Episodes 828" at bounding box center [466, 309] width 78 height 35
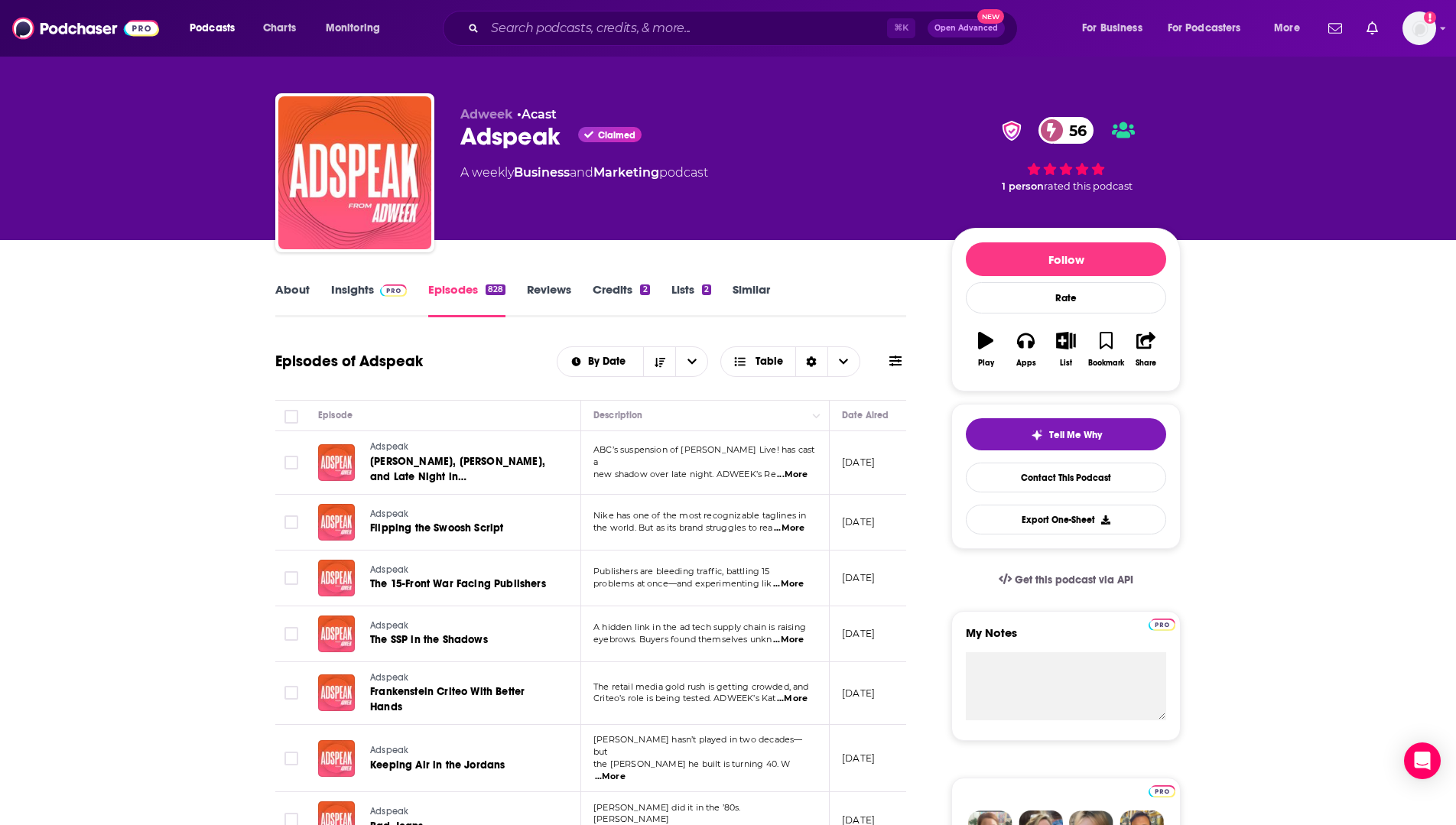
scroll to position [12, 0]
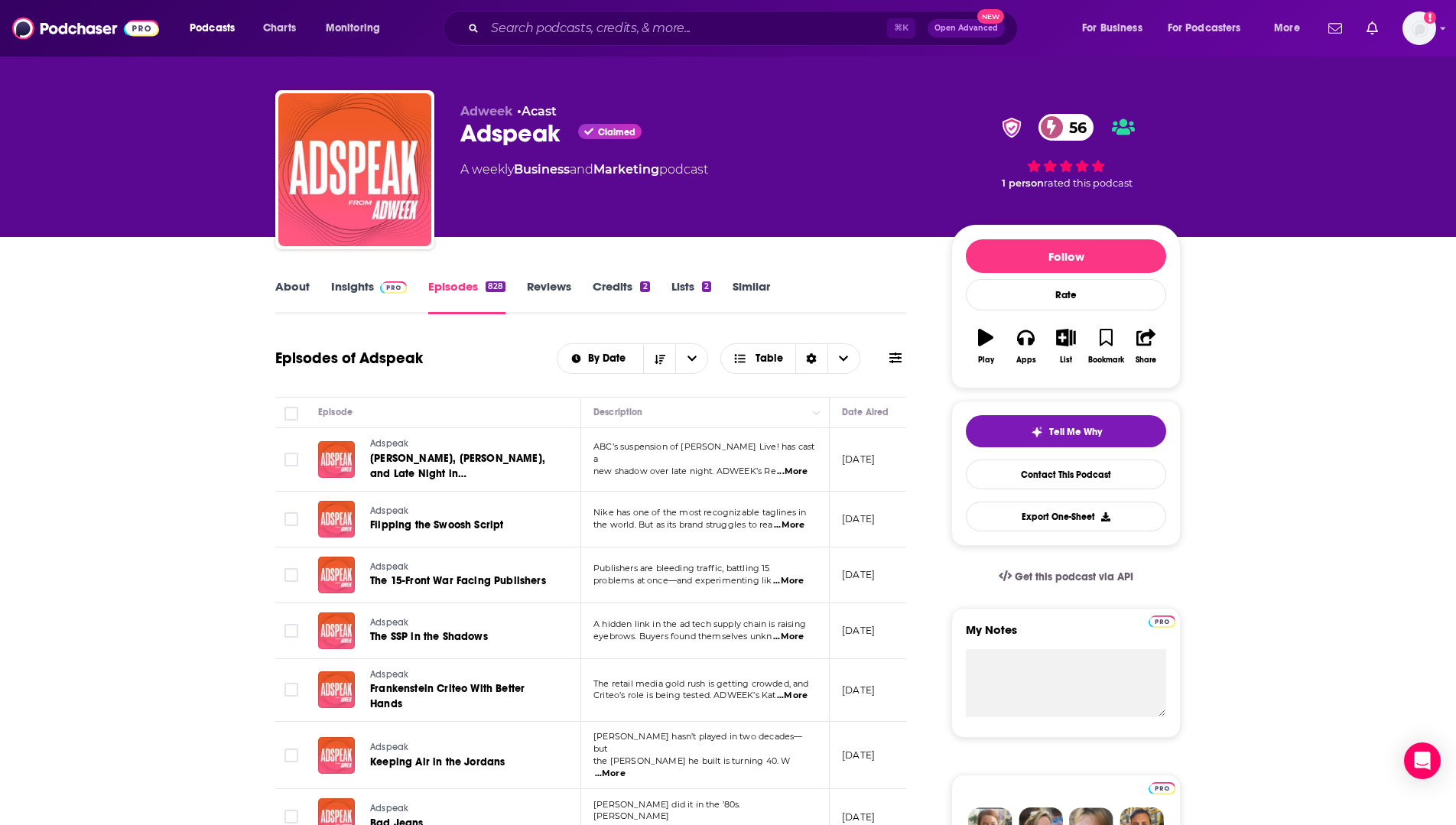
click at [711, 468] on span "new shadow over late night. ADWEEK’s Re" at bounding box center [685, 471] width 183 height 11
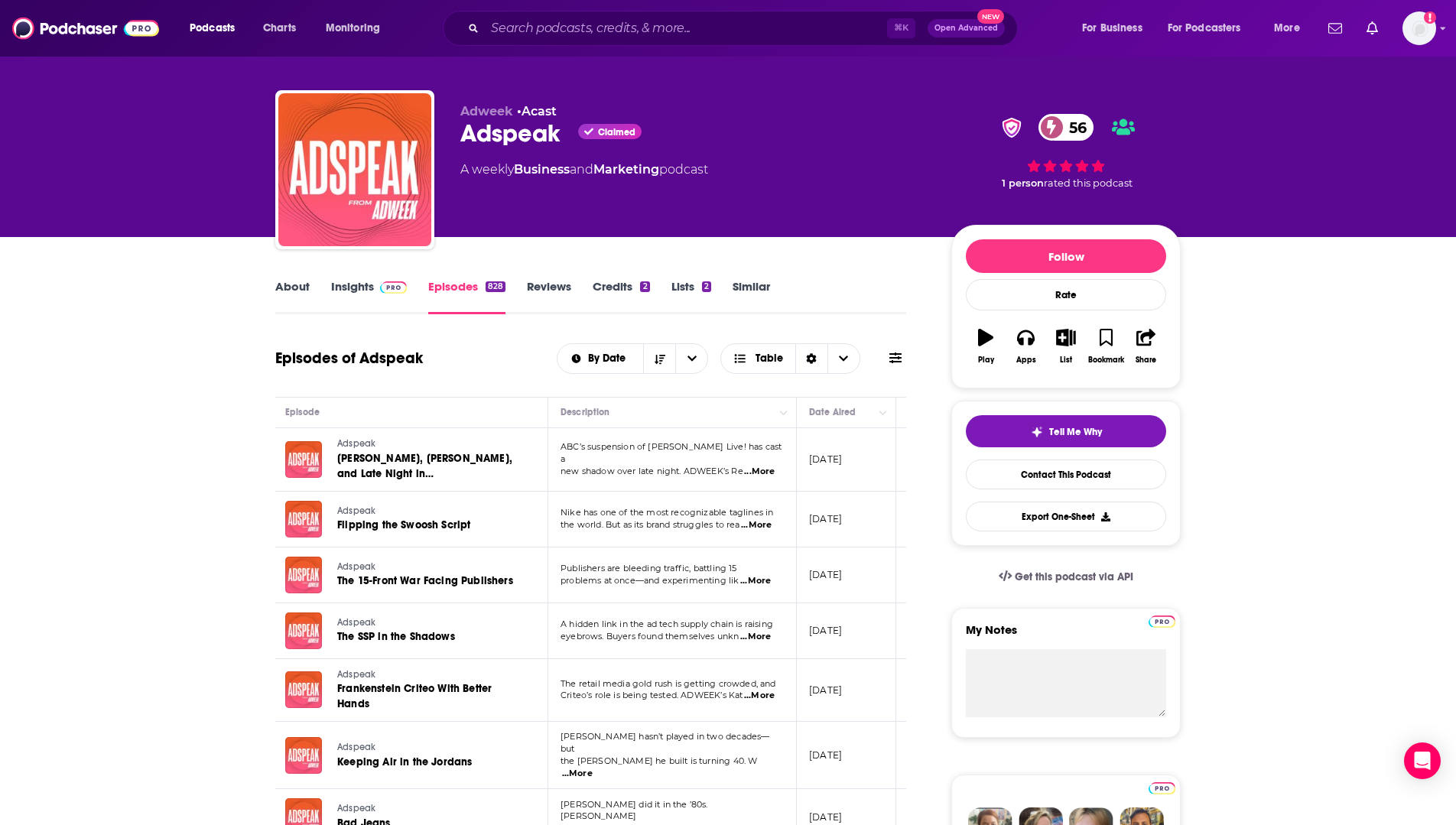
click at [760, 466] on span "...More" at bounding box center [760, 472] width 30 height 12
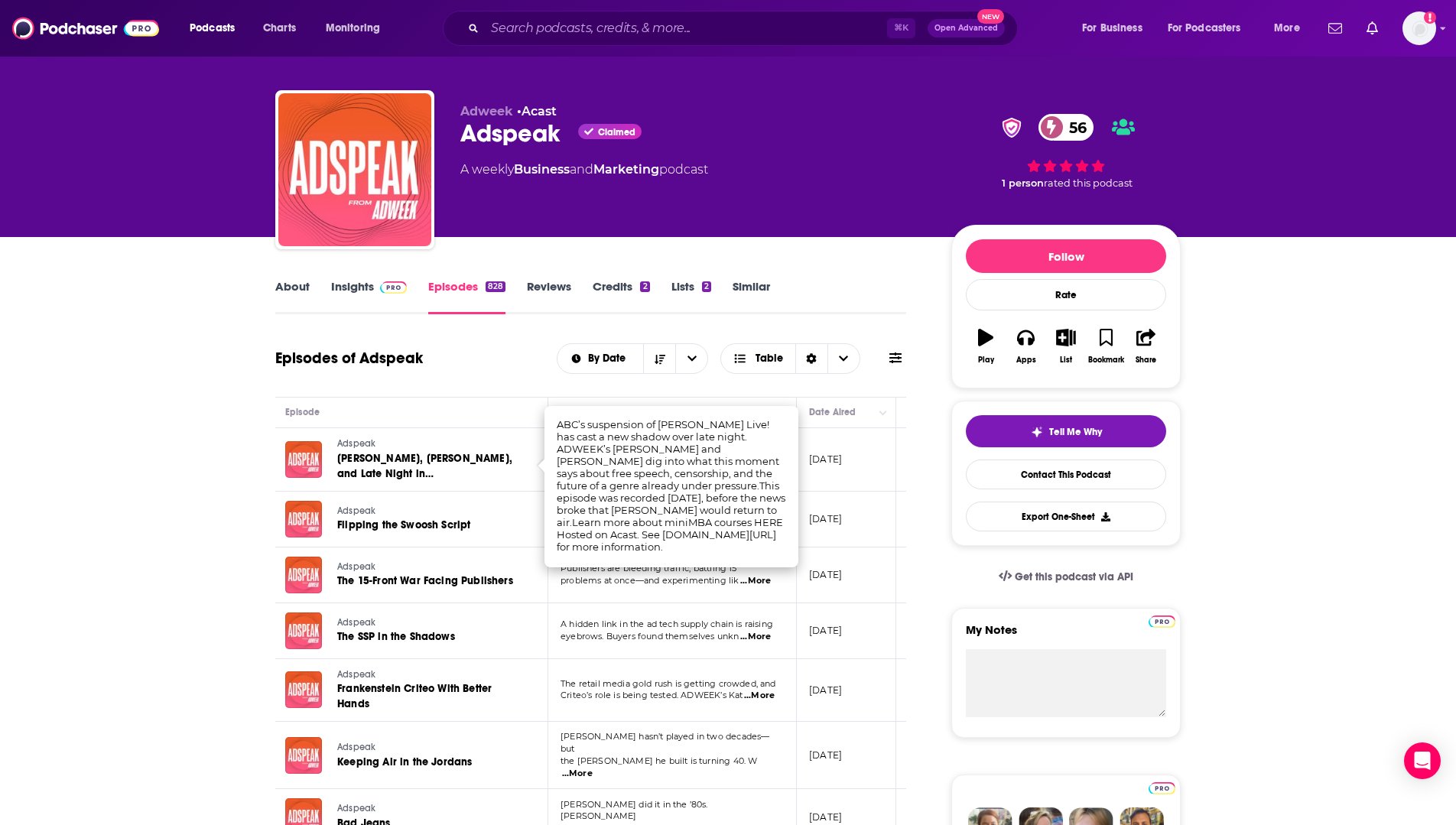
click at [657, 585] on span "problems at once—and experimenting lik" at bounding box center [650, 581] width 179 height 11
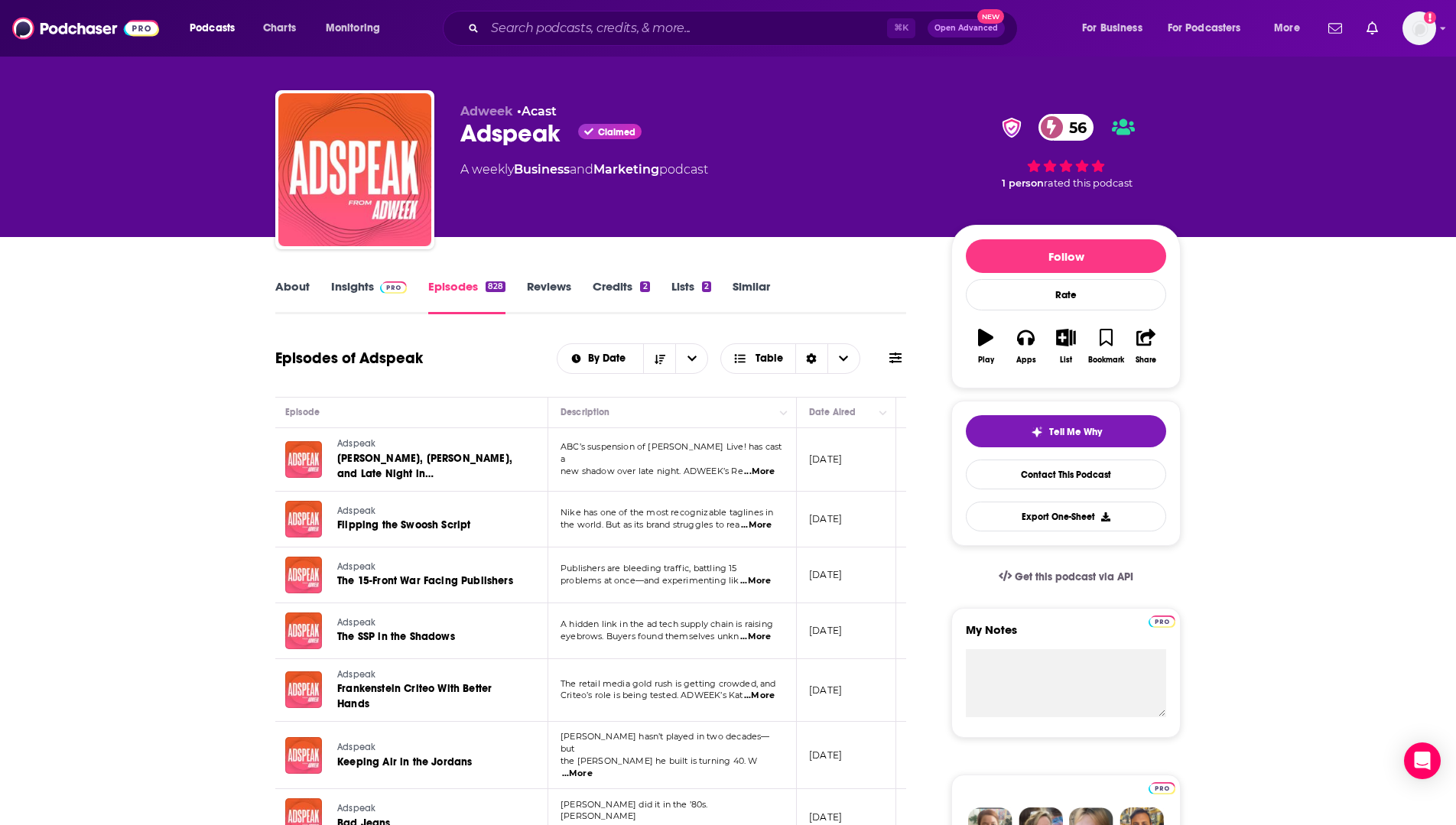
click at [760, 519] on span "...More" at bounding box center [756, 525] width 30 height 12
drag, startPoint x: 700, startPoint y: 515, endPoint x: 689, endPoint y: 514, distance: 11.0
click at [760, 531] on td "Nike has one of the most recognizable taglines in the world. But as its brand s…" at bounding box center [672, 519] width 249 height 56
click at [762, 530] on span "...More" at bounding box center [756, 525] width 30 height 12
drag, startPoint x: 621, startPoint y: 519, endPoint x: 669, endPoint y: 518, distance: 48.0
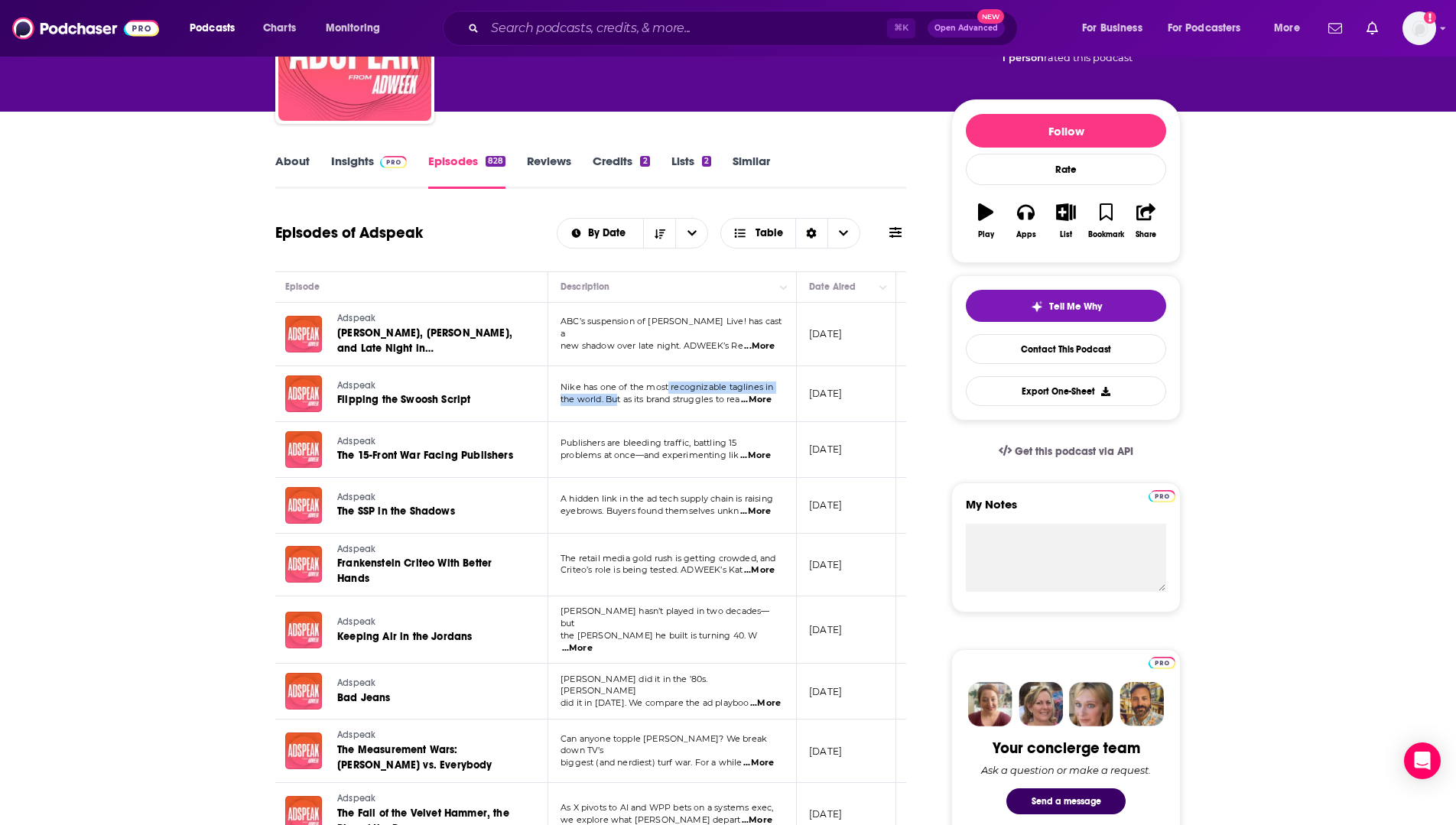
scroll to position [138, 0]
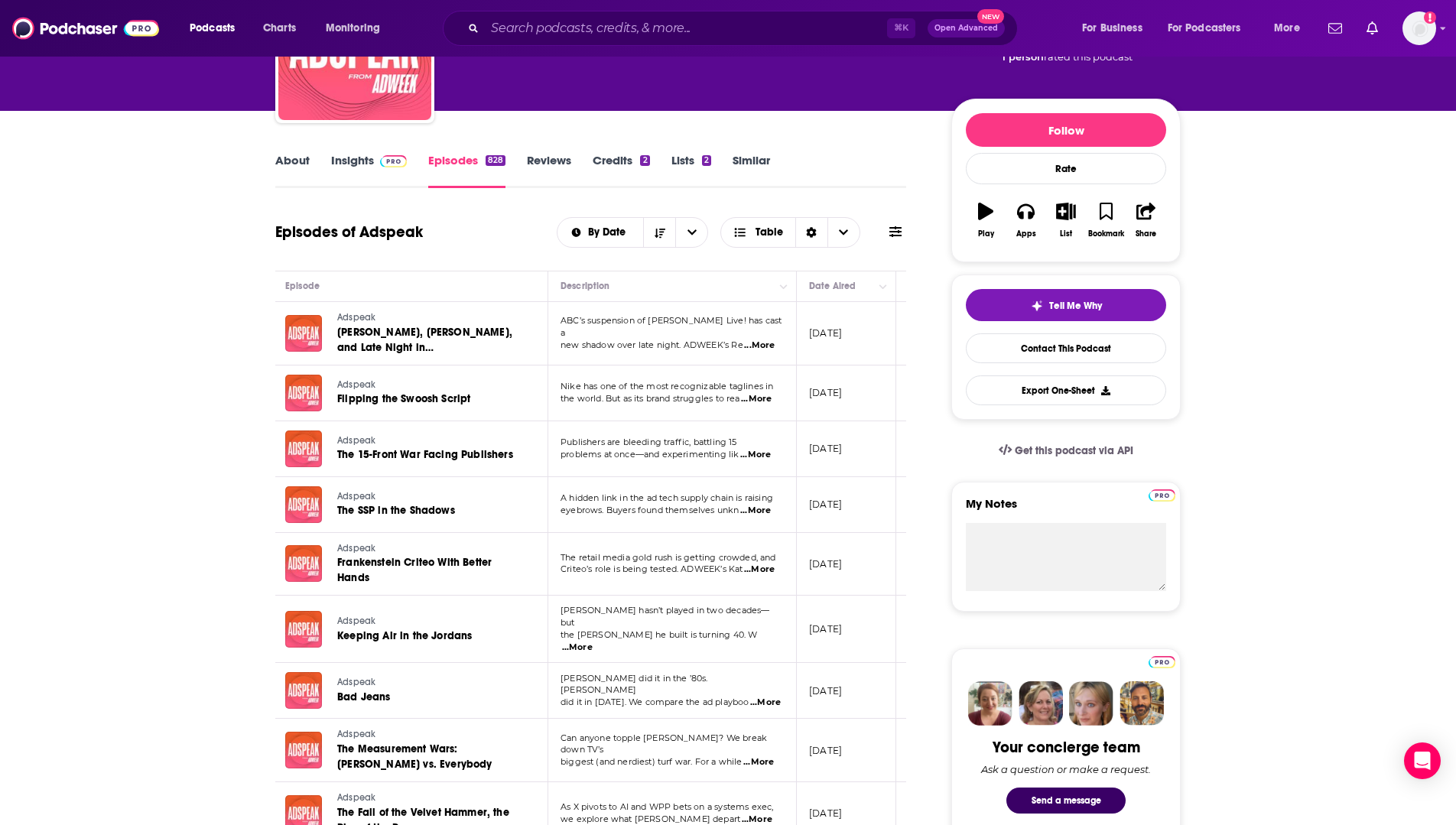
click at [631, 615] on span "[PERSON_NAME] hasn’t played in two decades—but" at bounding box center [665, 616] width 209 height 23
click at [593, 642] on span "...More" at bounding box center [577, 648] width 30 height 12
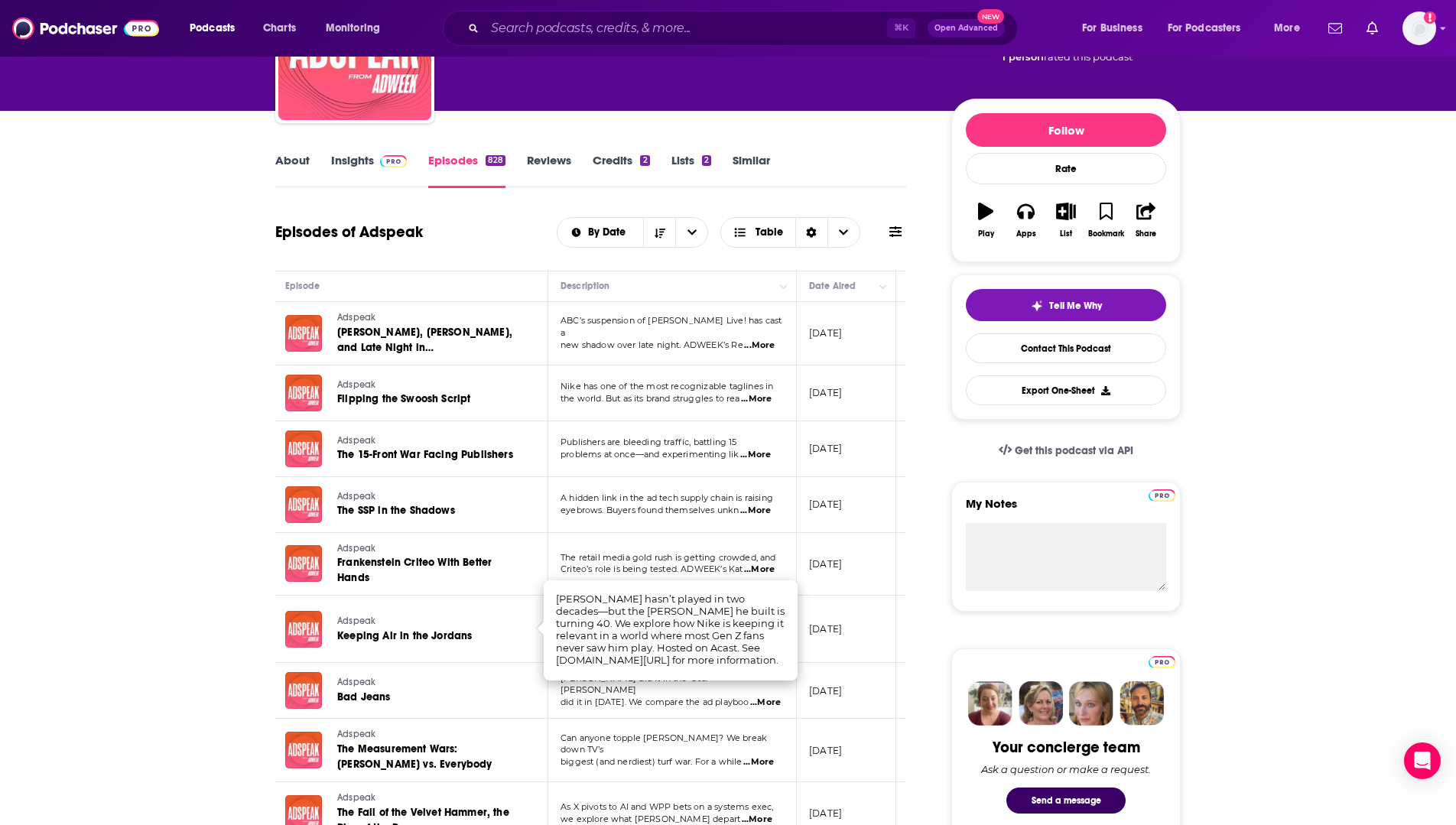
click at [735, 697] on span "did it in [DATE]. We compare the ad playboo" at bounding box center [654, 702] width 188 height 11
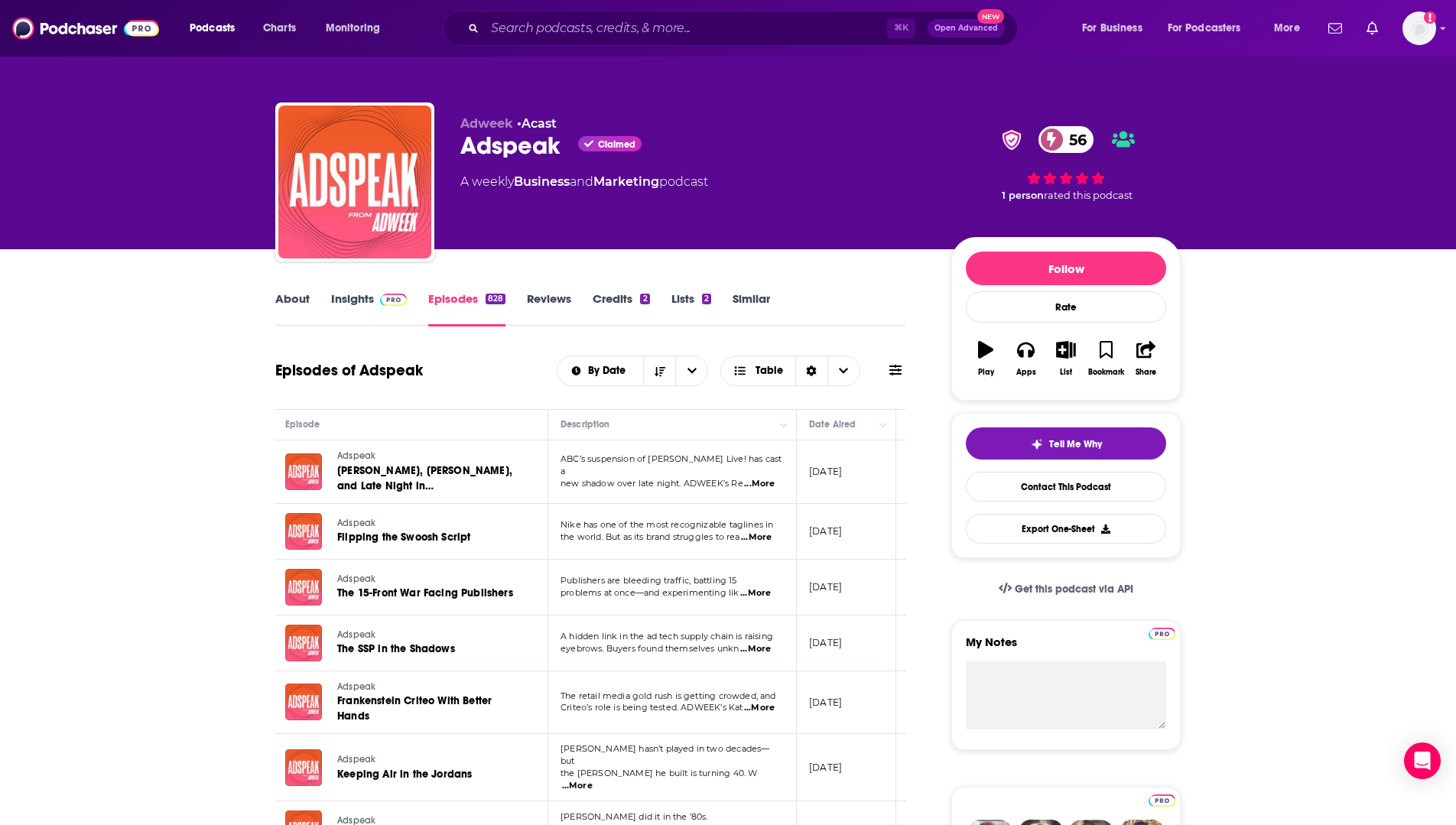
scroll to position [0, 0]
click at [299, 304] on link "About" at bounding box center [292, 309] width 35 height 35
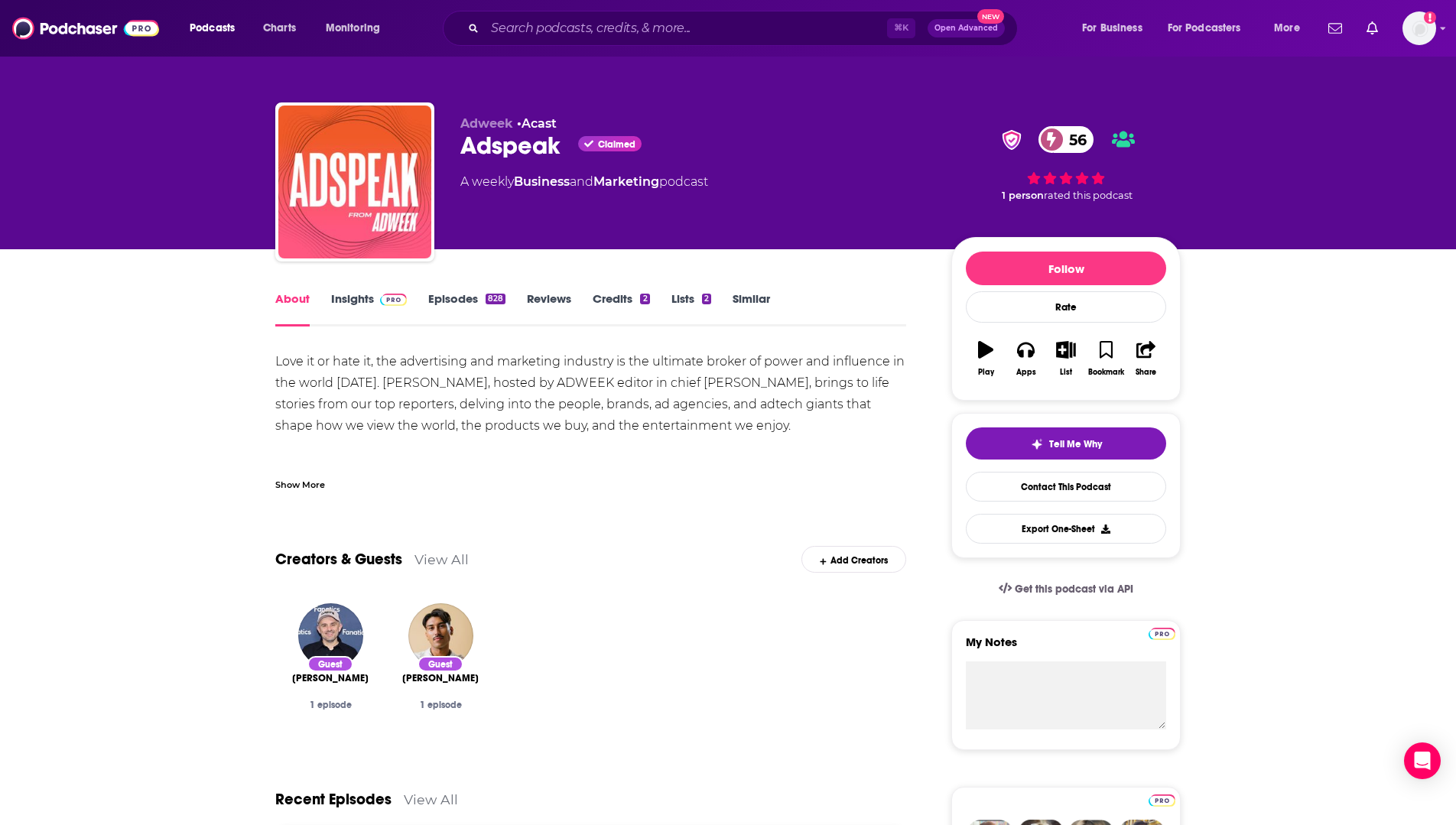
click at [345, 305] on link "Insights" at bounding box center [368, 309] width 76 height 35
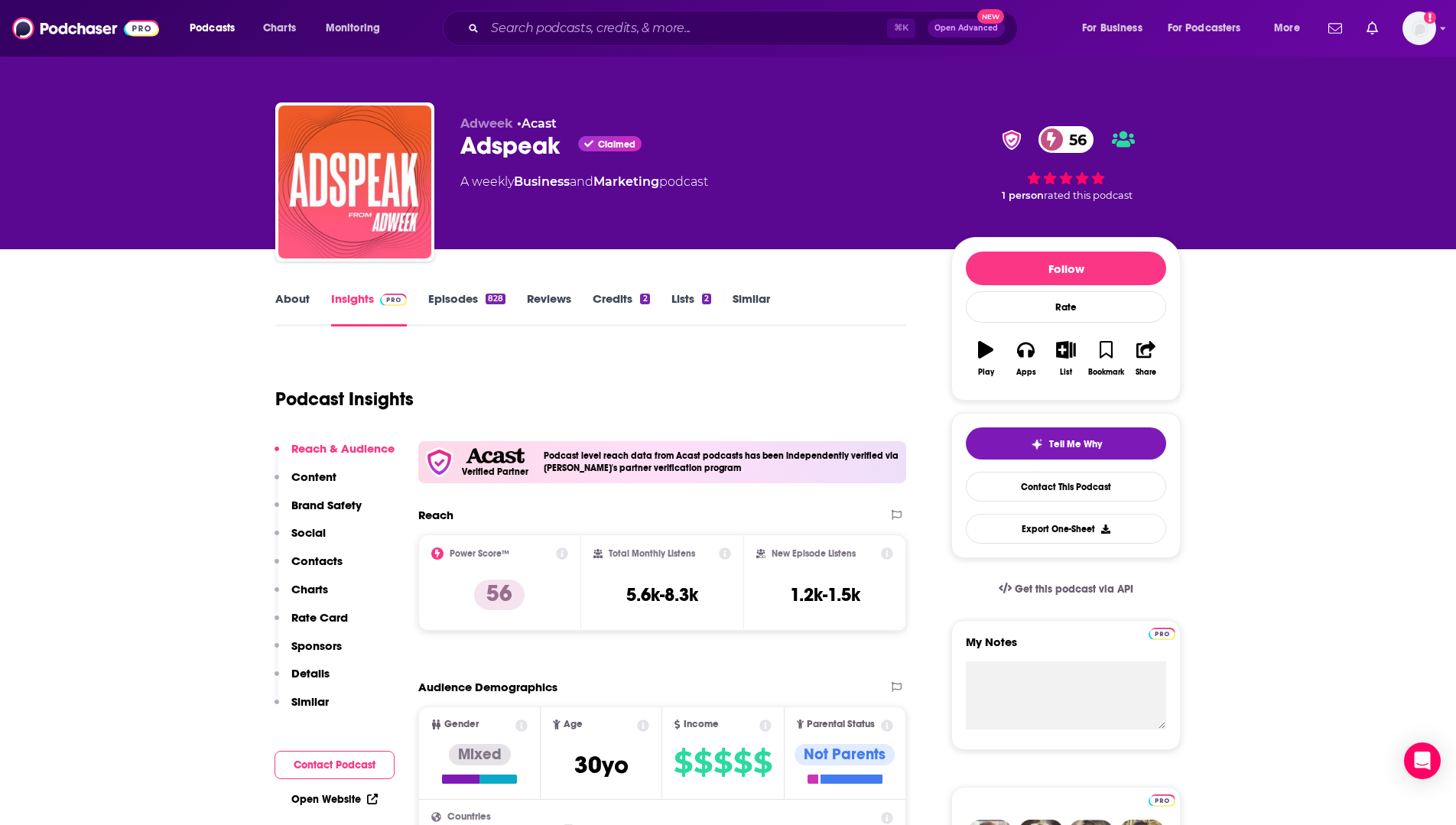
click at [478, 297] on link "Episodes 828" at bounding box center [466, 309] width 78 height 35
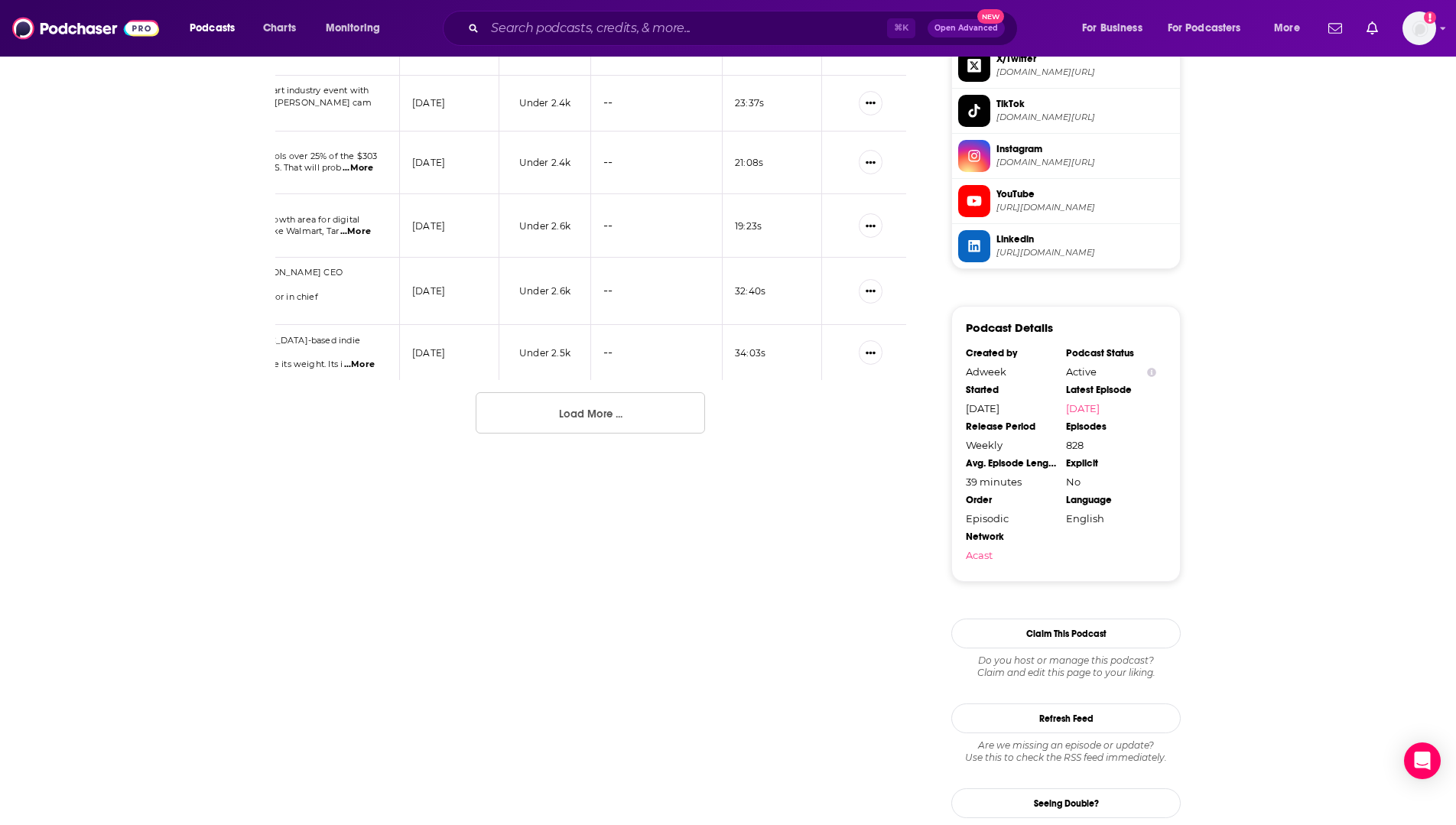
scroll to position [1394, 0]
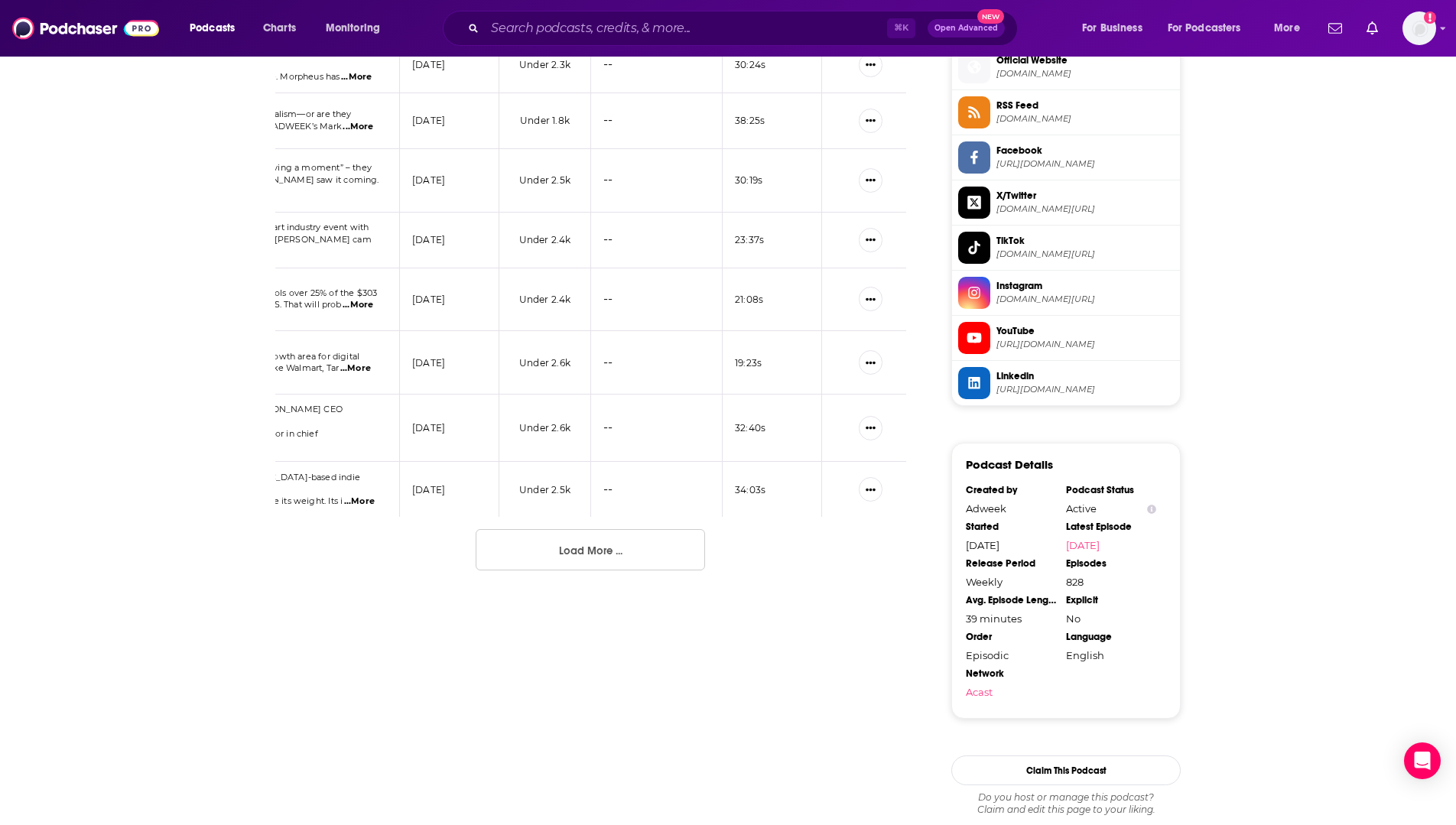
click at [653, 546] on button "Load More ..." at bounding box center [589, 550] width 229 height 41
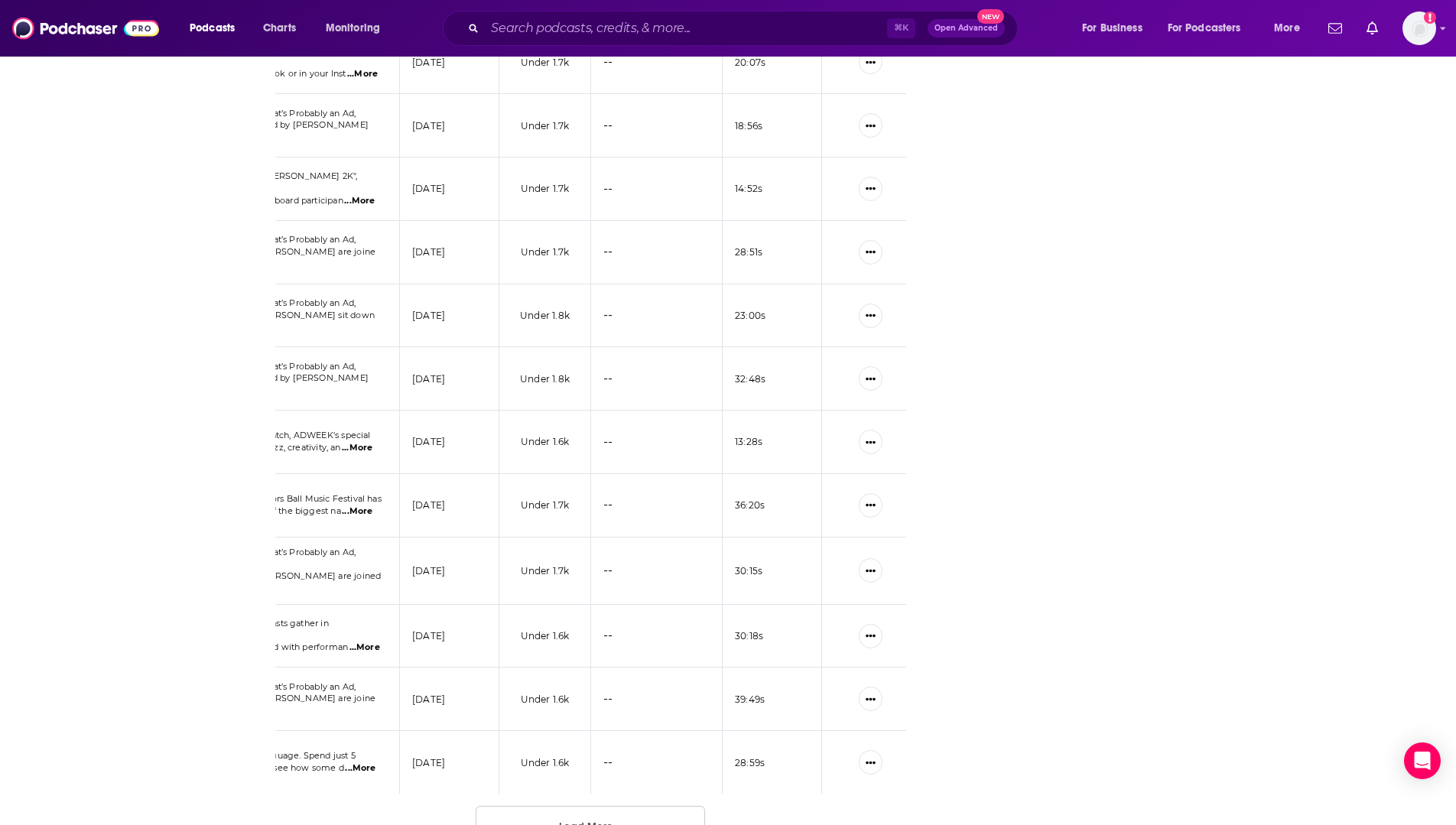
scroll to position [2700, 0]
click at [629, 807] on button "Load More ..." at bounding box center [589, 828] width 229 height 41
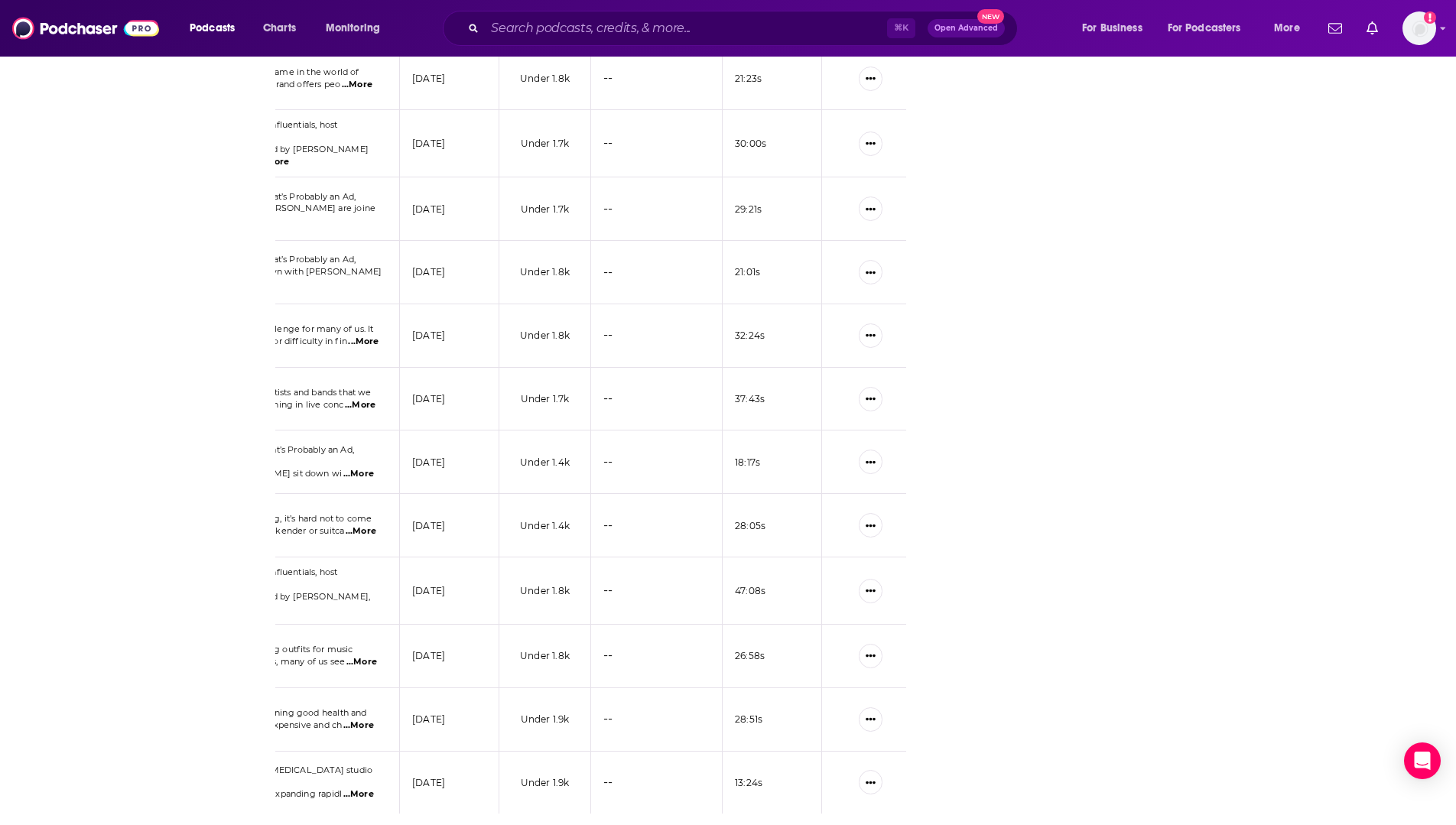
scroll to position [4254, 0]
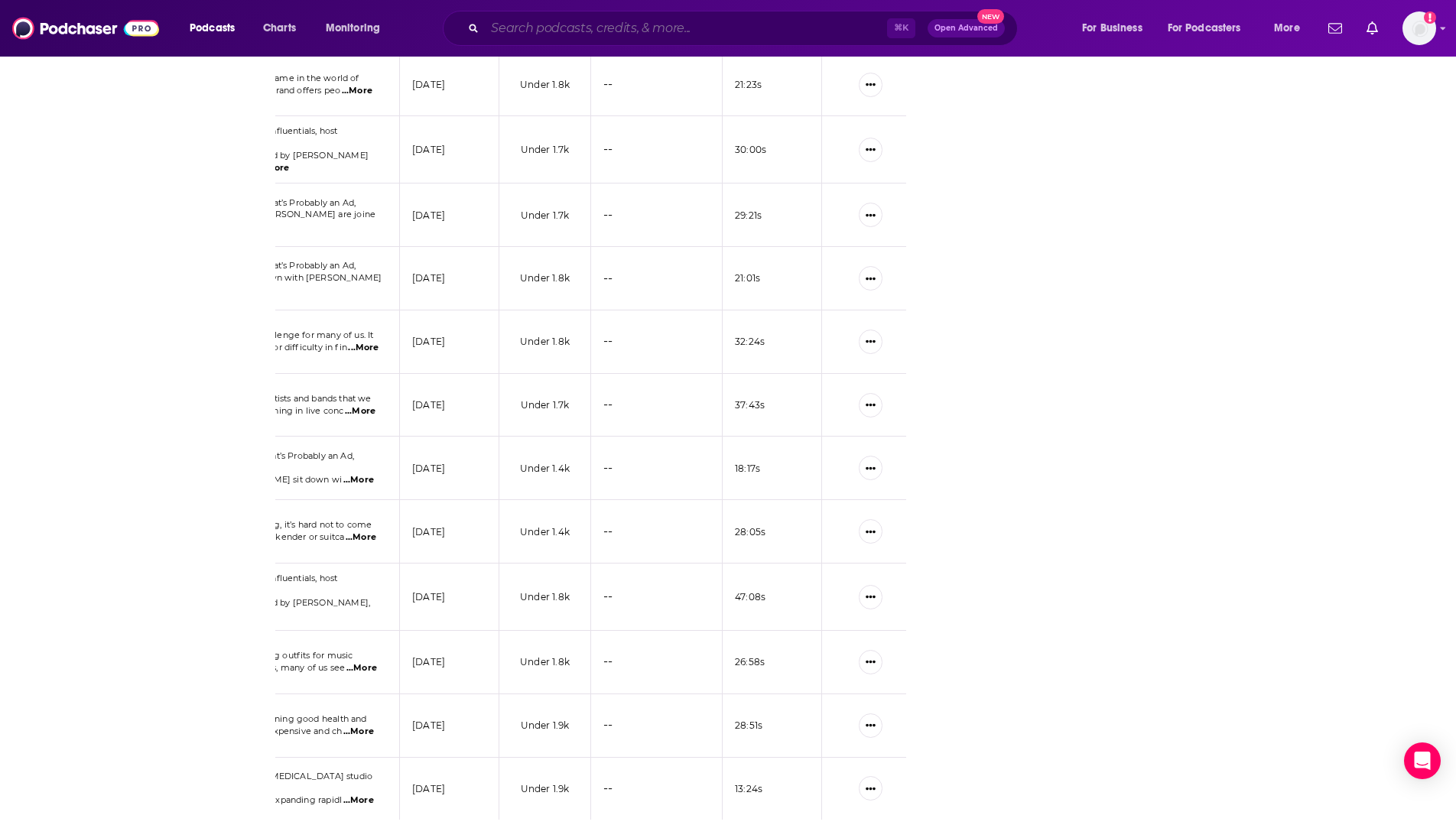
click at [566, 34] on input "Search podcasts, credits, & more..." at bounding box center [686, 28] width 402 height 24
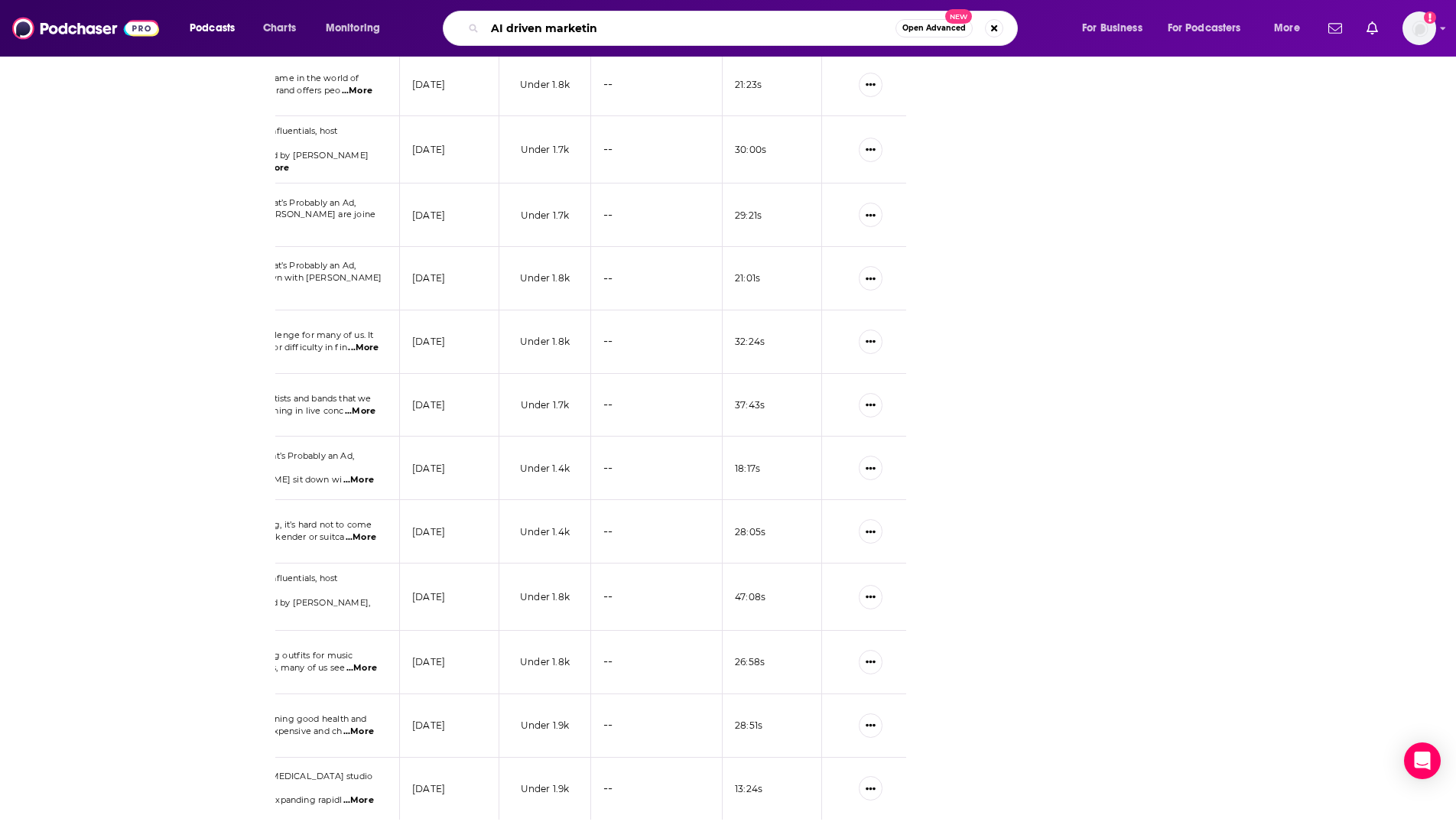
type input "AI driven marketing"
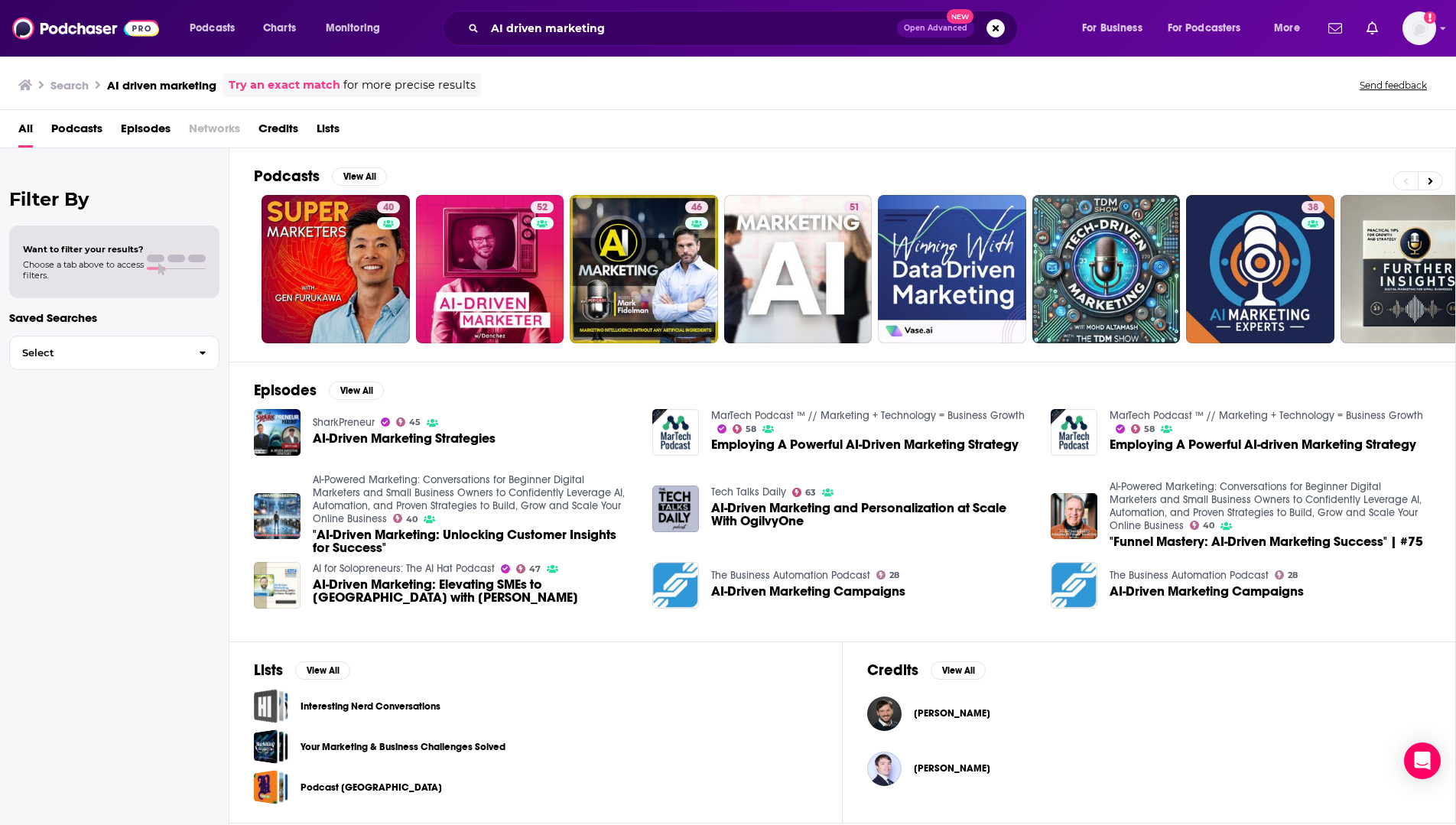
click at [620, 12] on div "AI driven marketing Open Advanced New" at bounding box center [730, 28] width 575 height 35
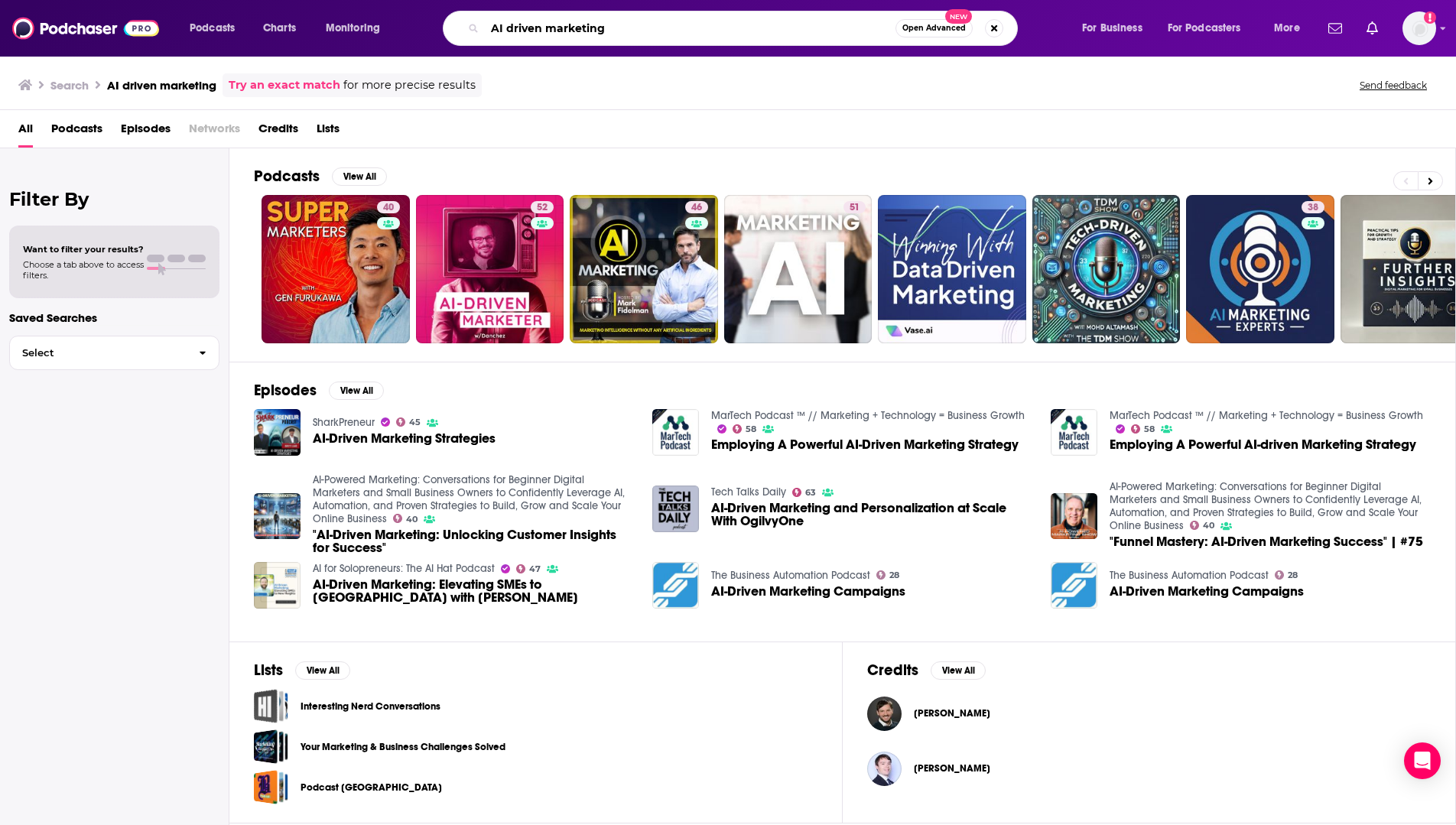
click at [620, 31] on input "AI driven marketing" at bounding box center [690, 28] width 411 height 24
type input "AI driven marketer"
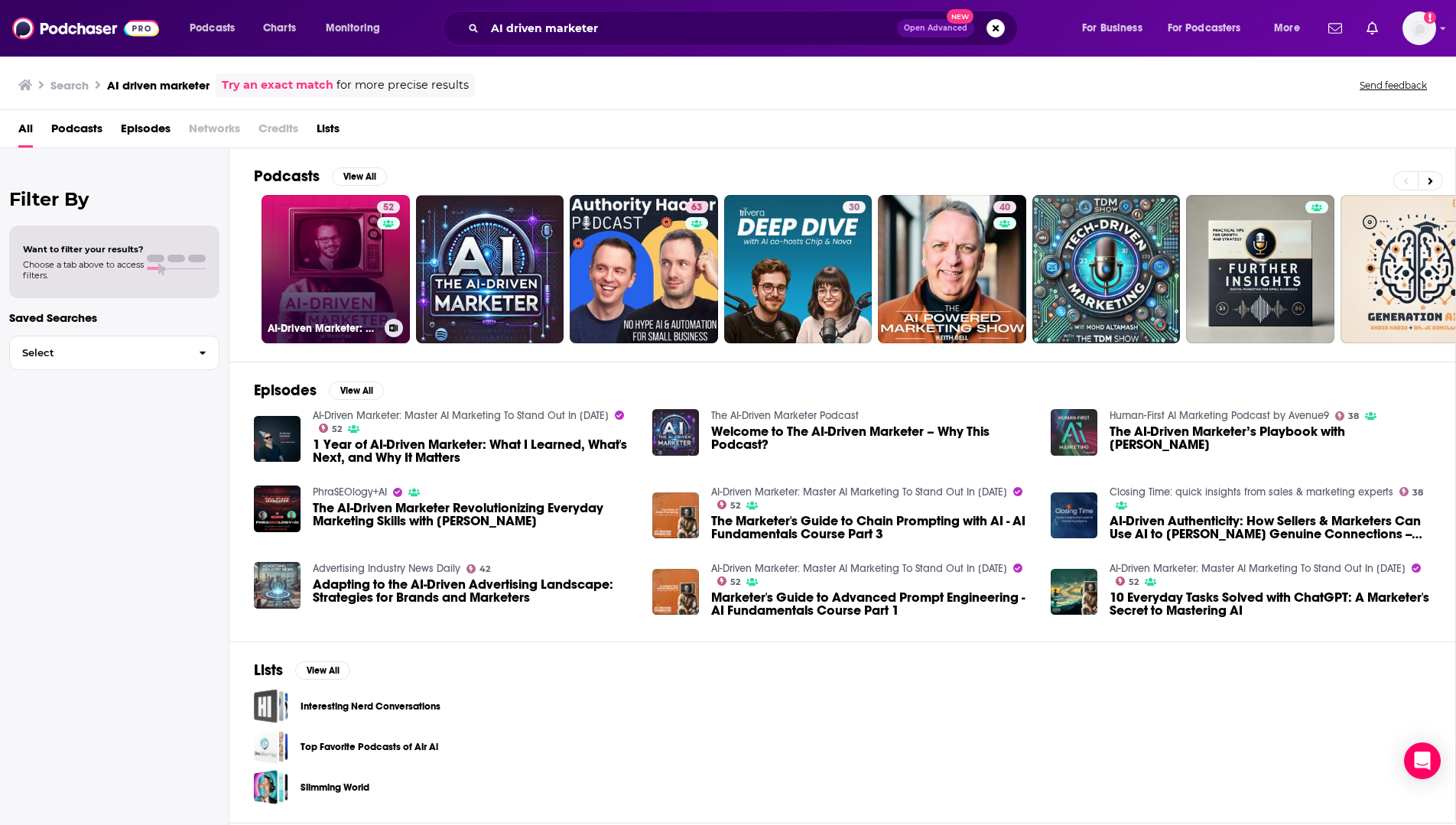
click at [368, 289] on link "52 AI-Driven Marketer: Master AI Marketing To Stand Out In [DATE]" at bounding box center [335, 269] width 148 height 148
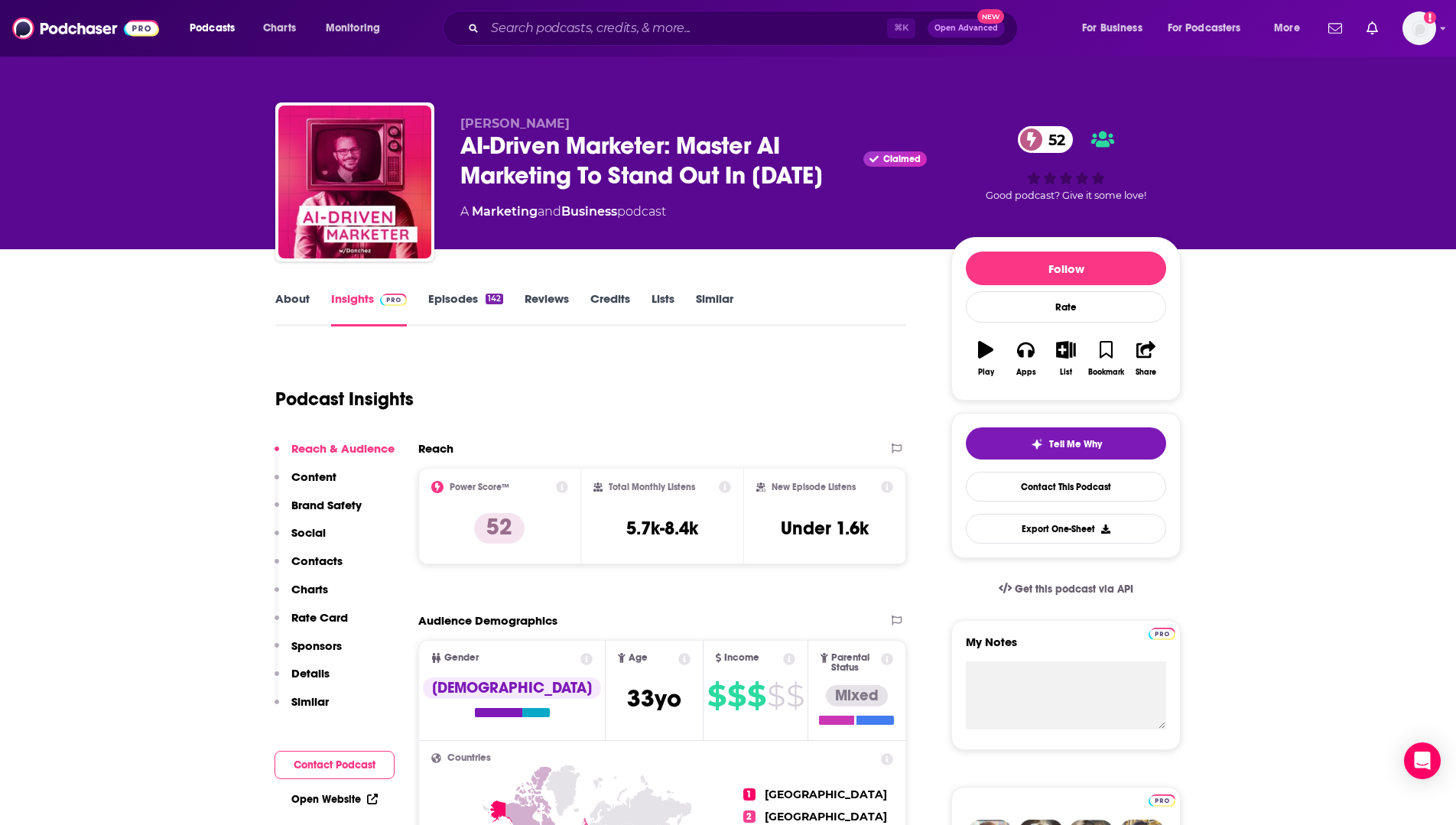
click at [465, 302] on link "Episodes 142" at bounding box center [465, 309] width 75 height 35
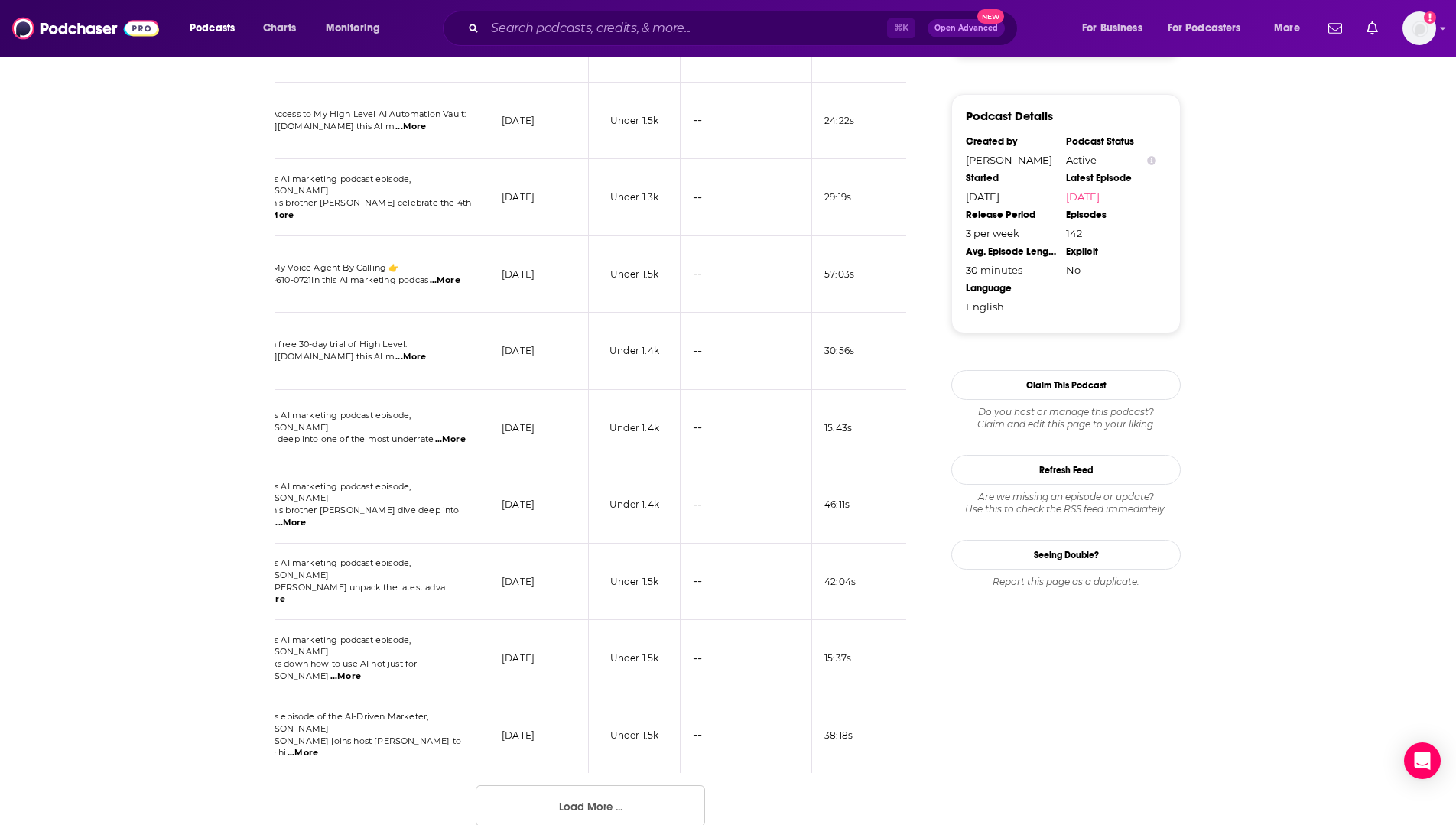
scroll to position [1556, 0]
click at [665, 787] on button "Load More ..." at bounding box center [589, 807] width 229 height 41
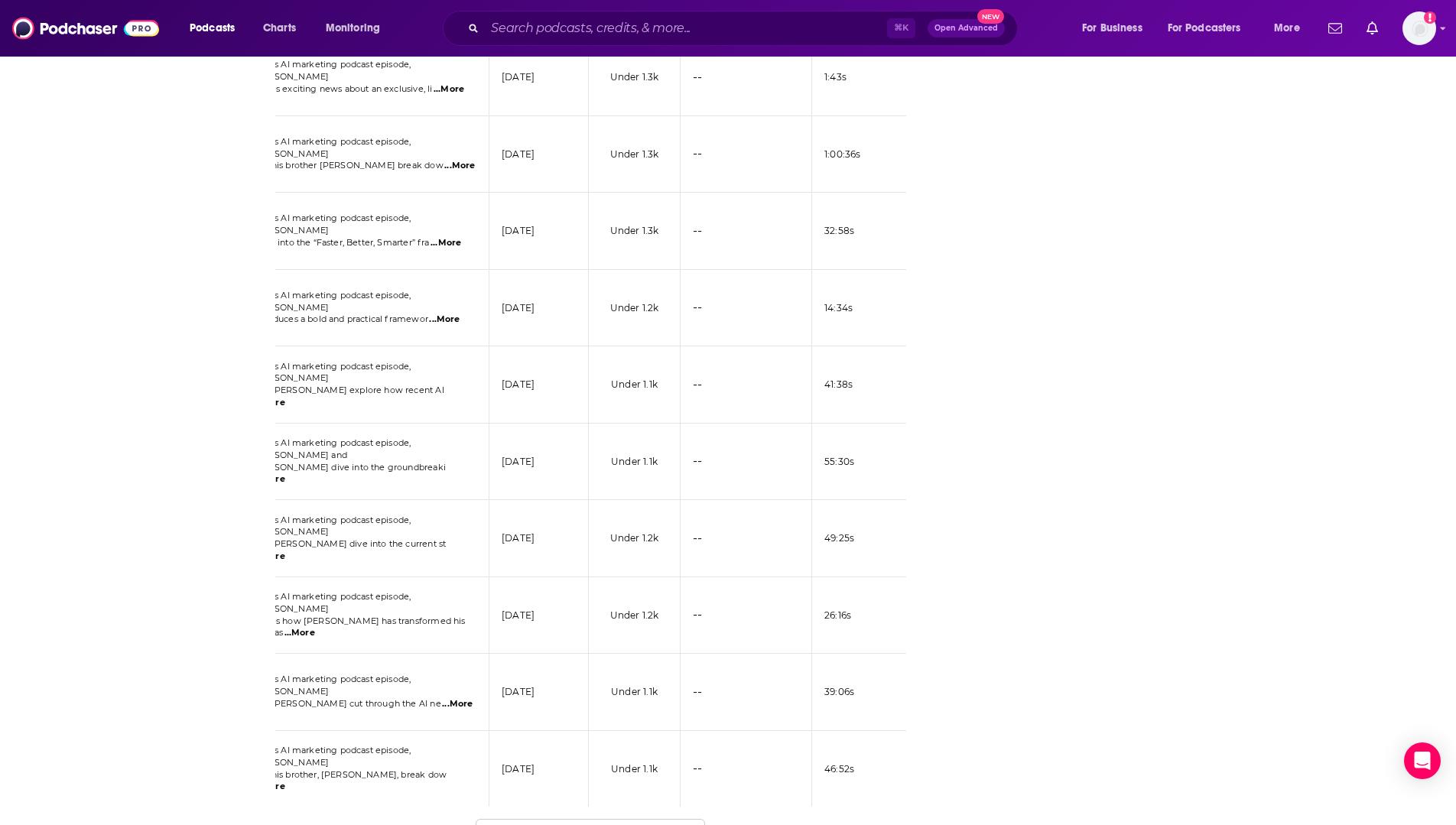
scroll to position [3435, 0]
click at [651, 821] on button "Load More ..." at bounding box center [589, 841] width 229 height 41
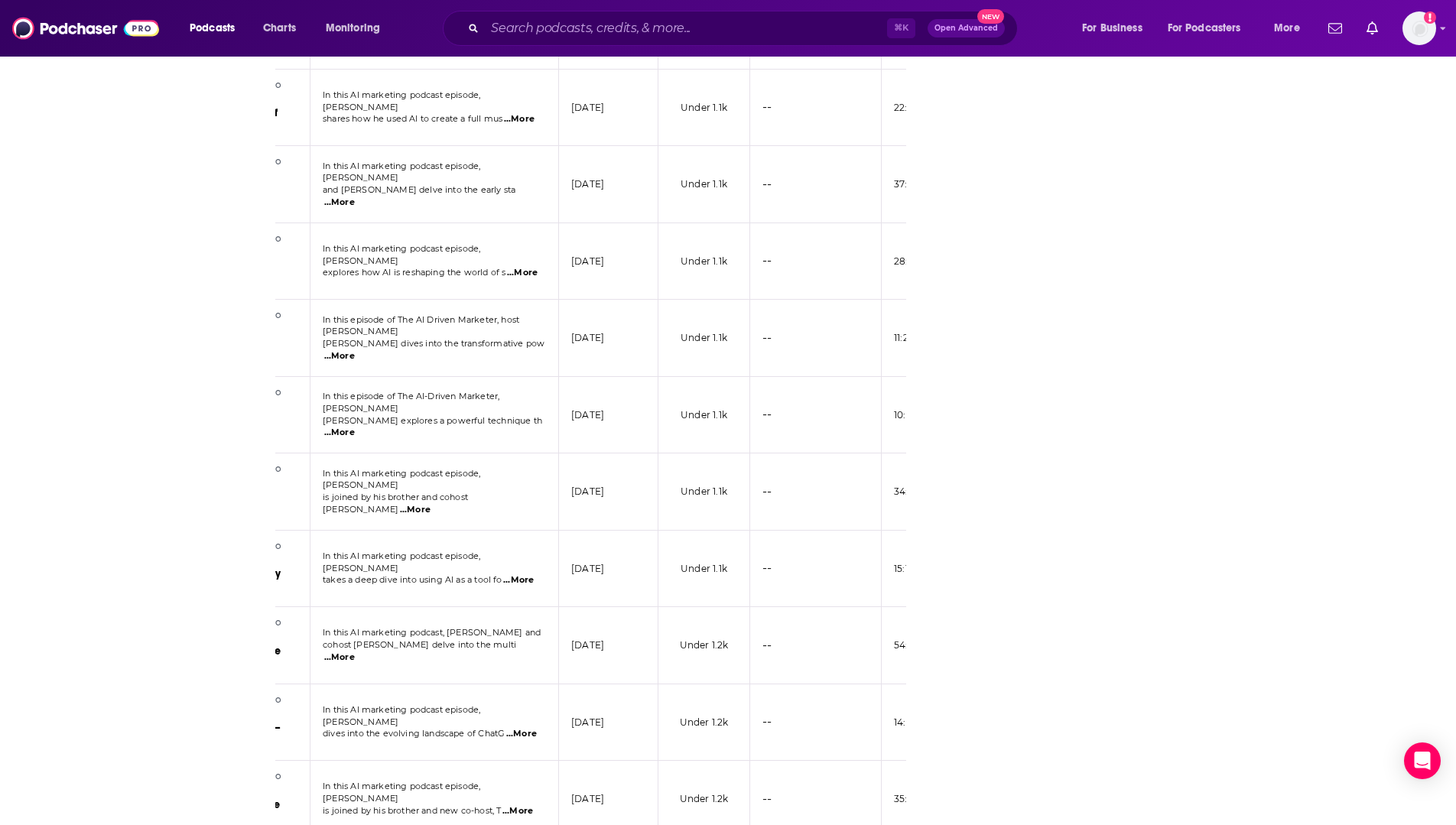
scroll to position [0, 205]
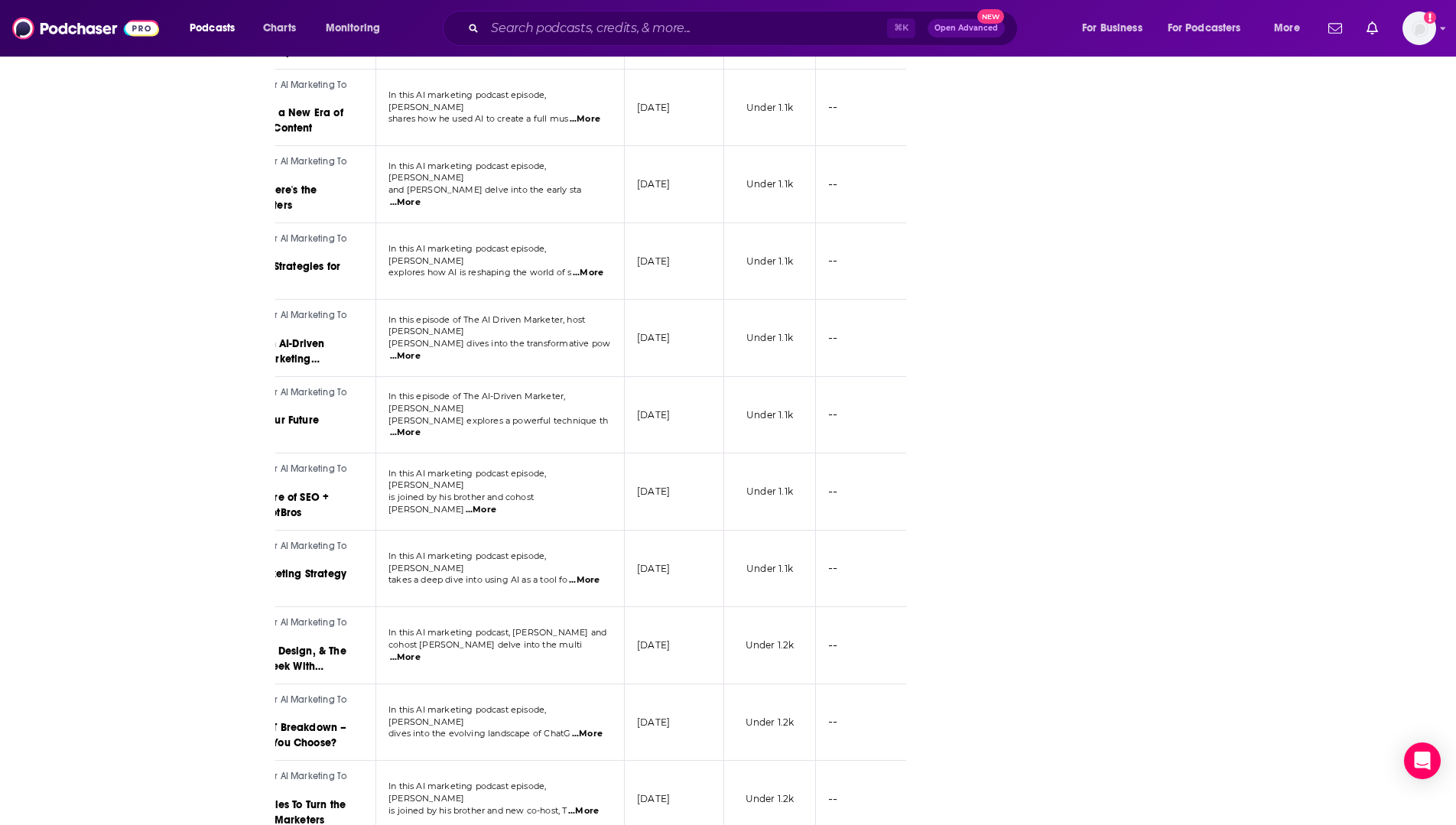
click at [588, 729] on span "...More" at bounding box center [588, 735] width 30 height 12
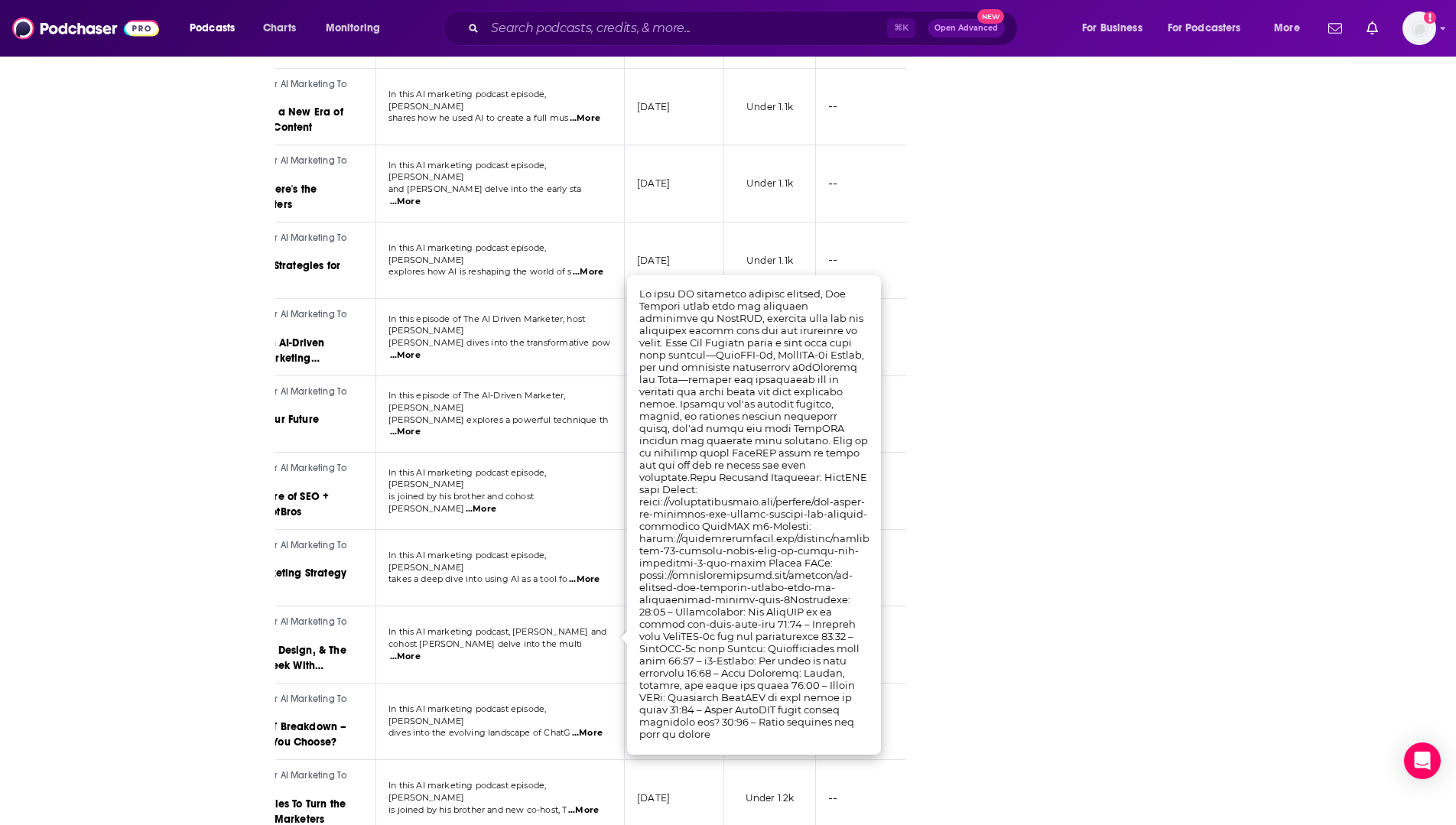
scroll to position [5328, 0]
click at [553, 607] on td "In this AI marketing podcast, [PERSON_NAME] and cohost [PERSON_NAME] delve into…" at bounding box center [500, 646] width 249 height 78
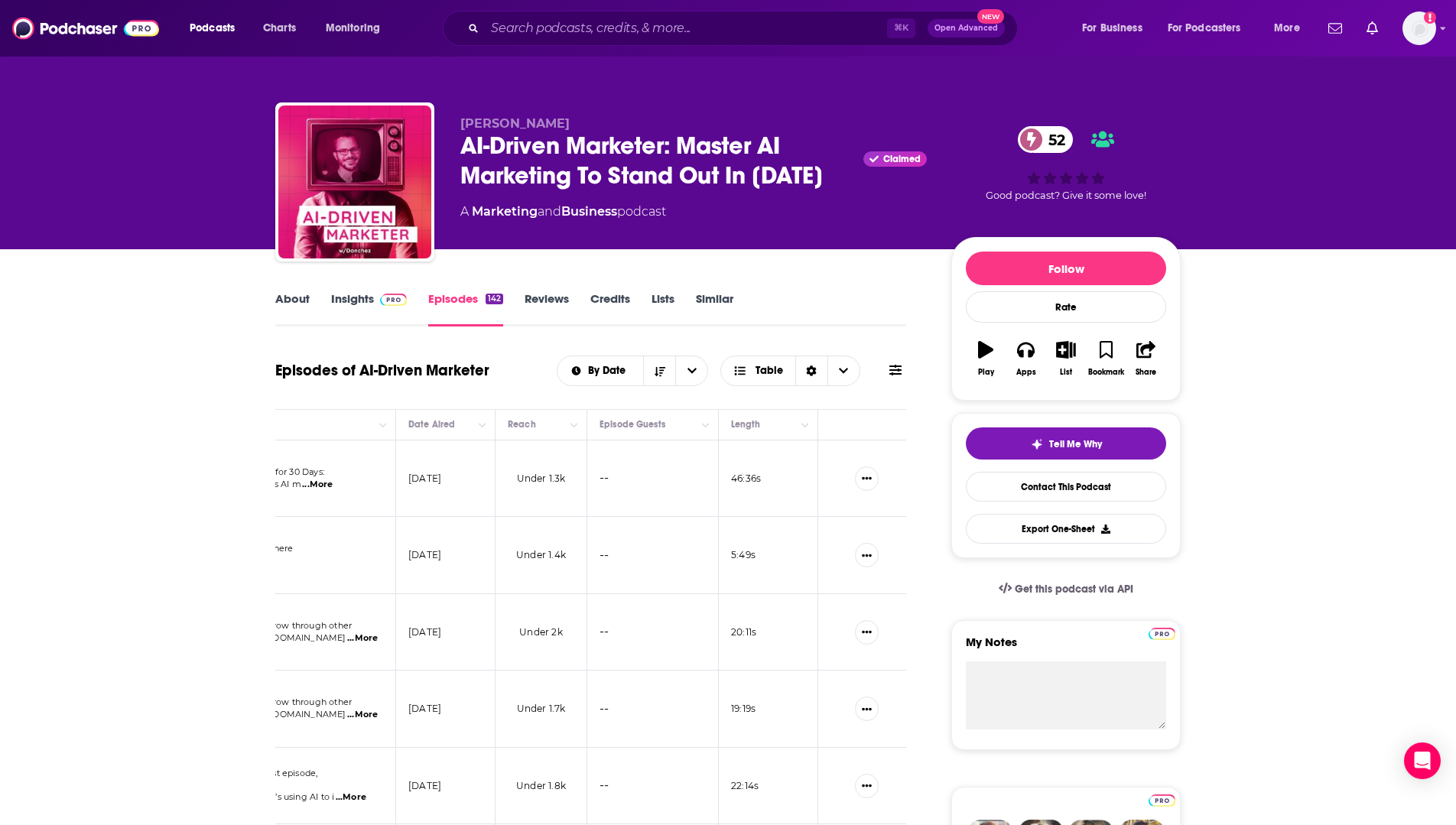
scroll to position [0, 0]
click at [617, 209] on link "Business" at bounding box center [589, 211] width 56 height 14
